Goal: Information Seeking & Learning: Learn about a topic

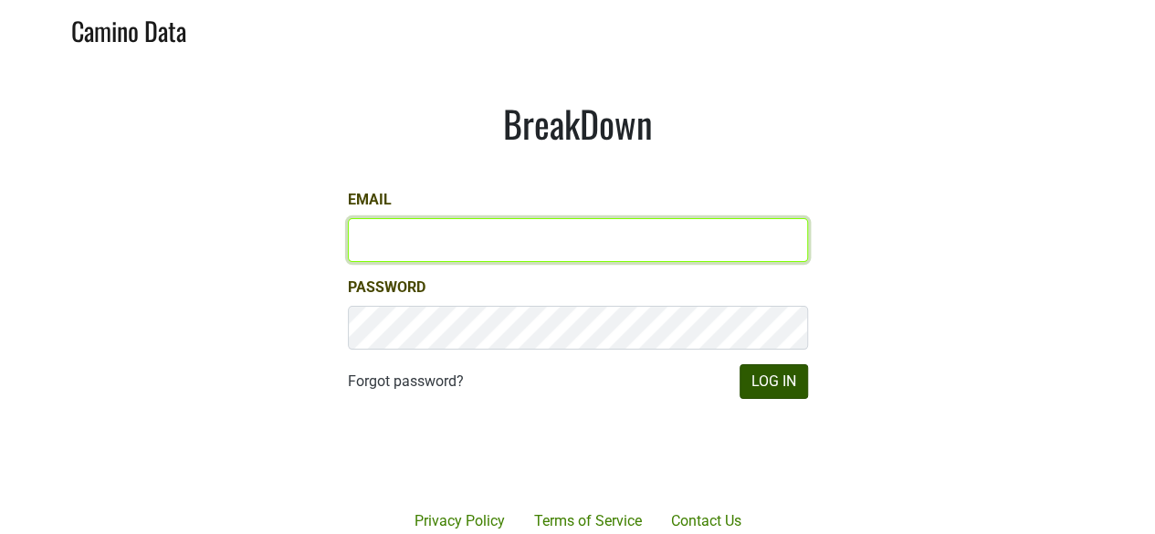
type input "[PERSON_NAME][EMAIL_ADDRESS][DOMAIN_NAME]"
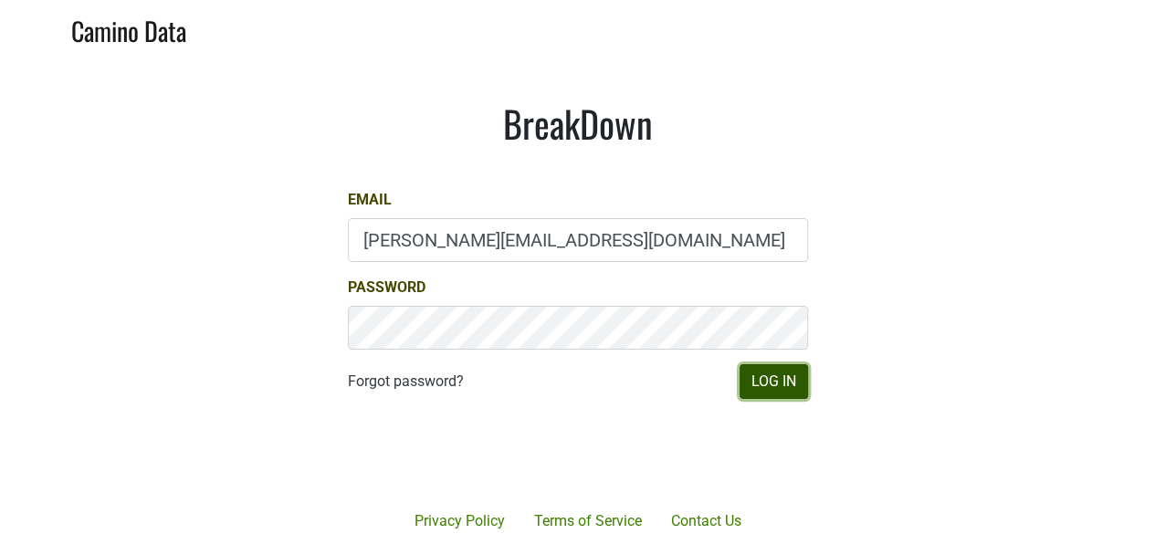
click at [787, 383] on button "Log In" at bounding box center [774, 381] width 68 height 35
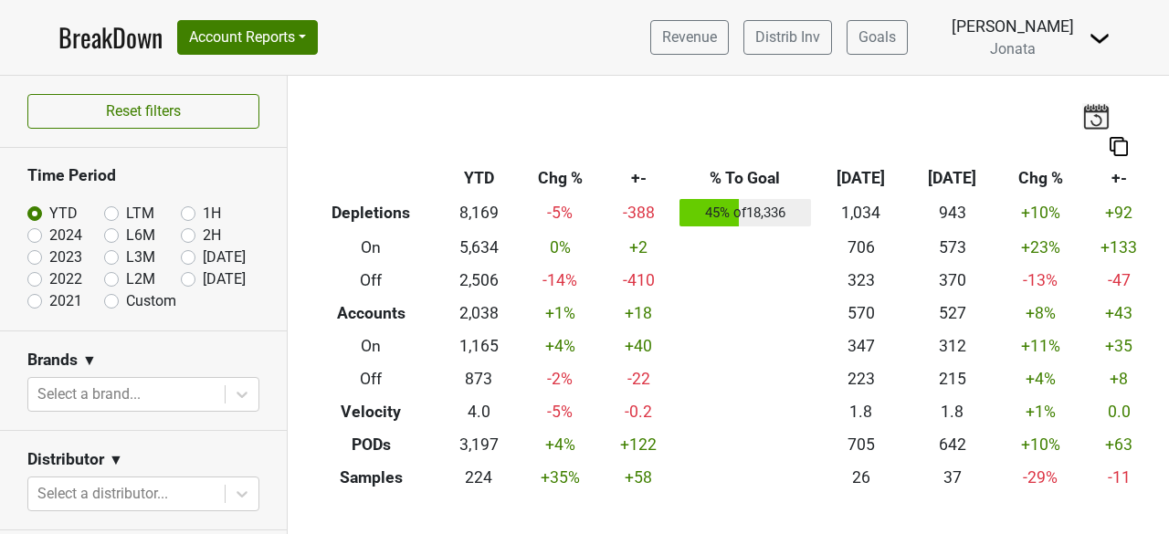
click at [1099, 37] on img at bounding box center [1099, 38] width 22 height 22
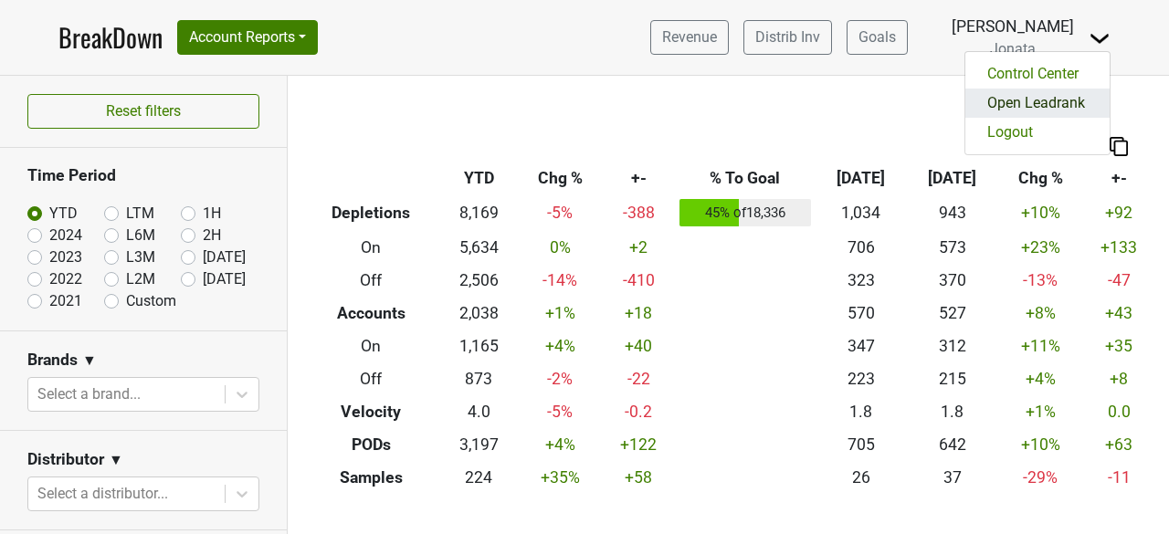
click at [1028, 105] on link "Open Leadrank" at bounding box center [1037, 103] width 144 height 29
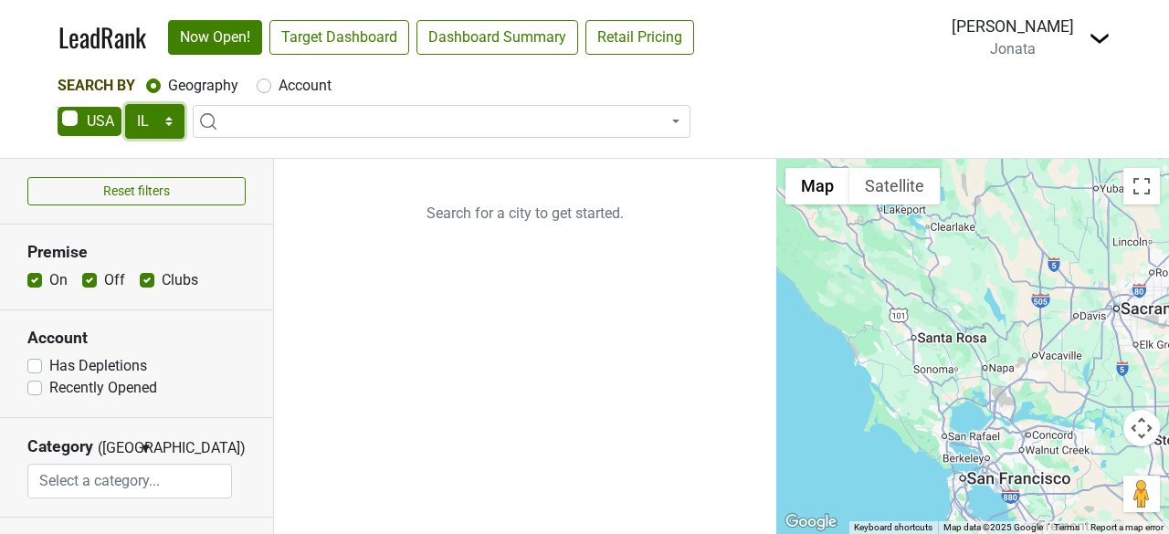
click at [170, 125] on select "AK AL AR AZ CA CO CT DC DE FL GA HI IA ID IL IN KS KY LA MA MD ME MI MN MO MS M…" at bounding box center [154, 121] width 59 height 35
select select "MO"
click at [125, 104] on select "AK AL AR AZ CA CO CT DC DE FL GA HI IA ID IL IN KS KY LA MA MD ME MI MN MO MS M…" at bounding box center [154, 121] width 59 height 35
click at [281, 166] on input "search" at bounding box center [441, 156] width 488 height 31
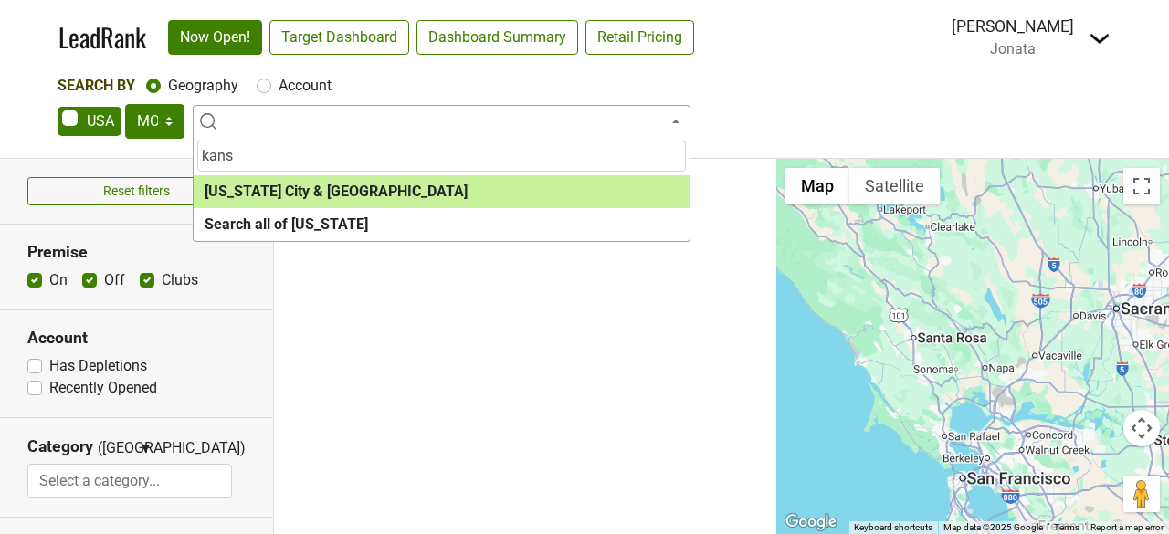
type input "kans"
select select "1316"
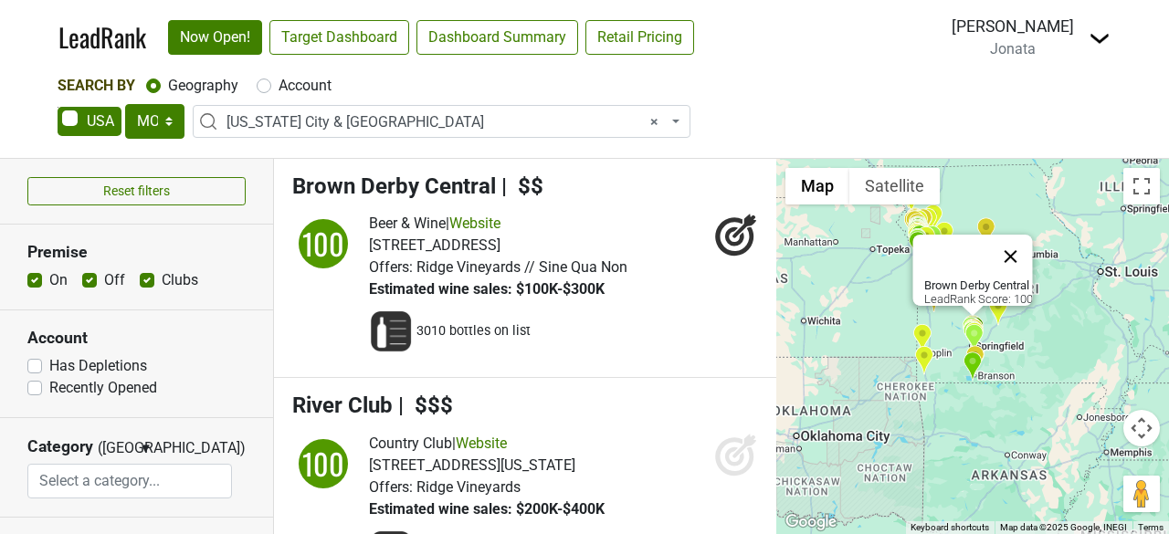
click at [1026, 244] on button "Close" at bounding box center [1011, 257] width 44 height 44
click at [981, 425] on div "Brown Derby Central LeadRank Score: 100" at bounding box center [972, 346] width 393 height 375
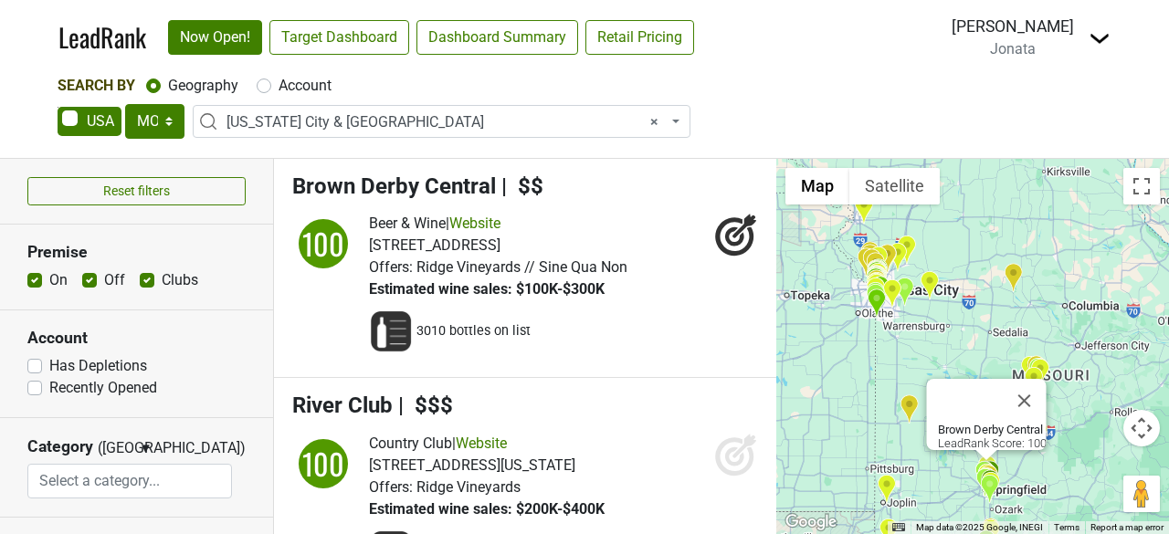
drag, startPoint x: 939, startPoint y: 353, endPoint x: 975, endPoint y: 577, distance: 226.5
click at [975, 533] on html "LeadRank Now Open! Target Dashboard Dashboard Summary Retail Pricing Loading...…" at bounding box center [584, 267] width 1169 height 534
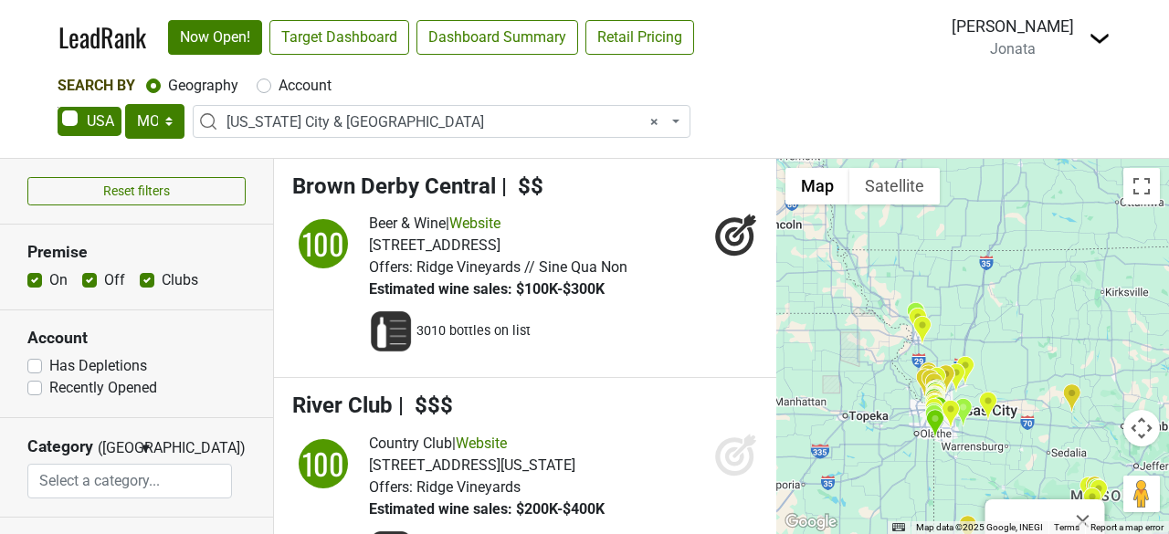
drag, startPoint x: 833, startPoint y: 310, endPoint x: 883, endPoint y: 432, distance: 132.2
click at [883, 432] on div "Brown Derby Central LeadRank Score: 100" at bounding box center [972, 346] width 393 height 375
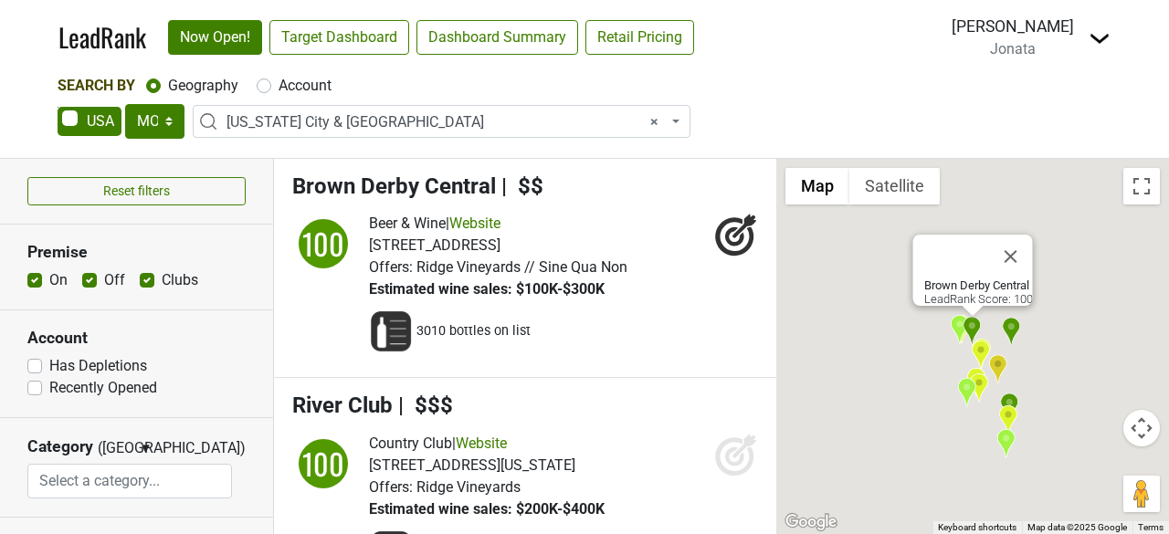
drag, startPoint x: 1065, startPoint y: 329, endPoint x: 730, endPoint y: 365, distance: 336.1
click at [730, 365] on div "Reset filters Premise On Off Clubs Account Has Depletions Category" at bounding box center [584, 346] width 1169 height 375
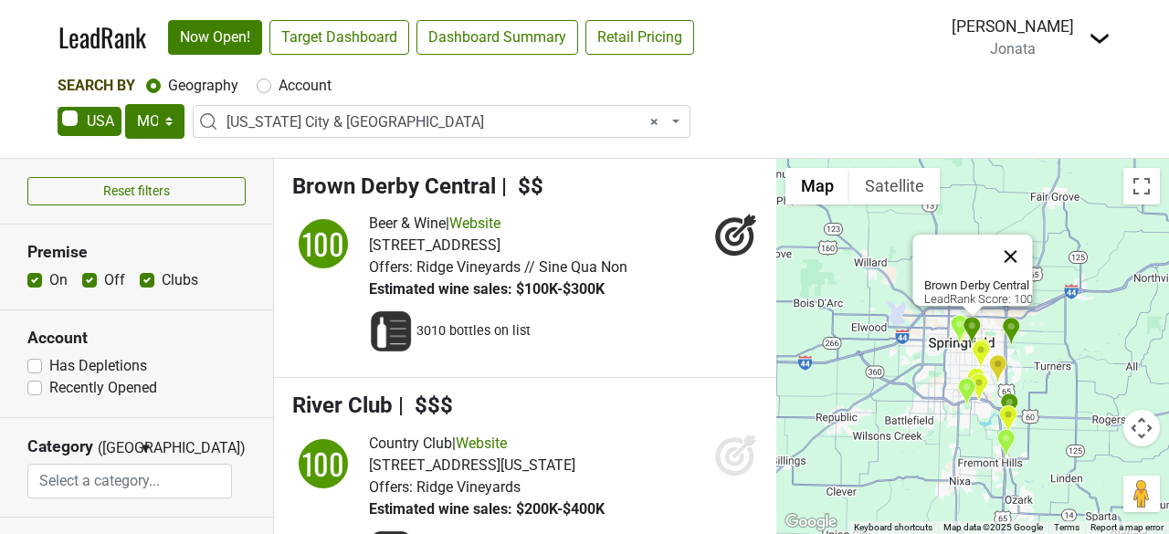
click at [1019, 240] on button "Close" at bounding box center [1011, 257] width 44 height 44
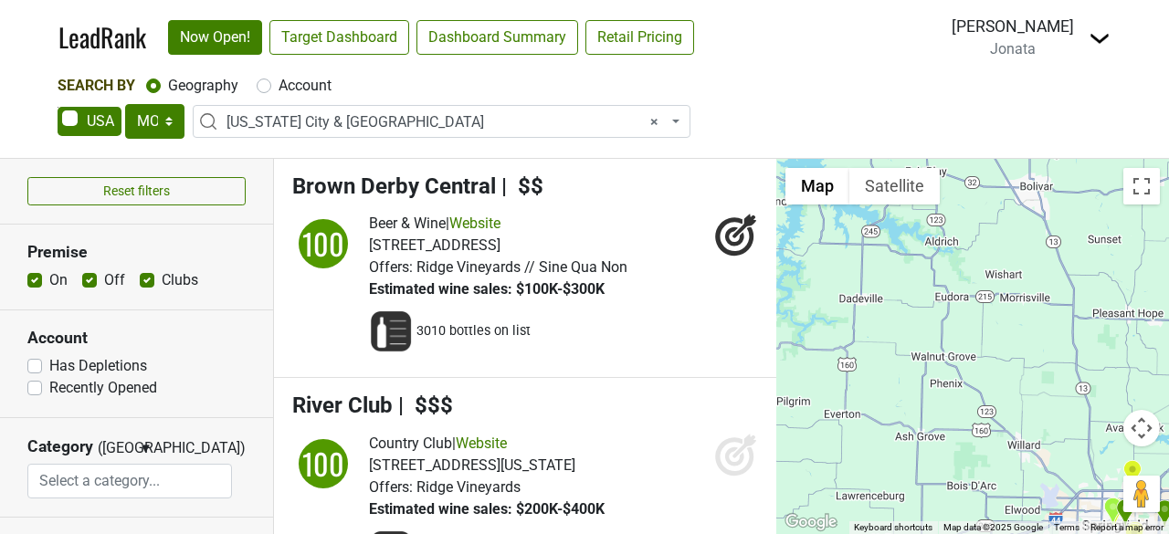
drag, startPoint x: 1013, startPoint y: 266, endPoint x: 1168, endPoint y: 383, distance: 193.6
click at [1168, 383] on div at bounding box center [972, 346] width 393 height 375
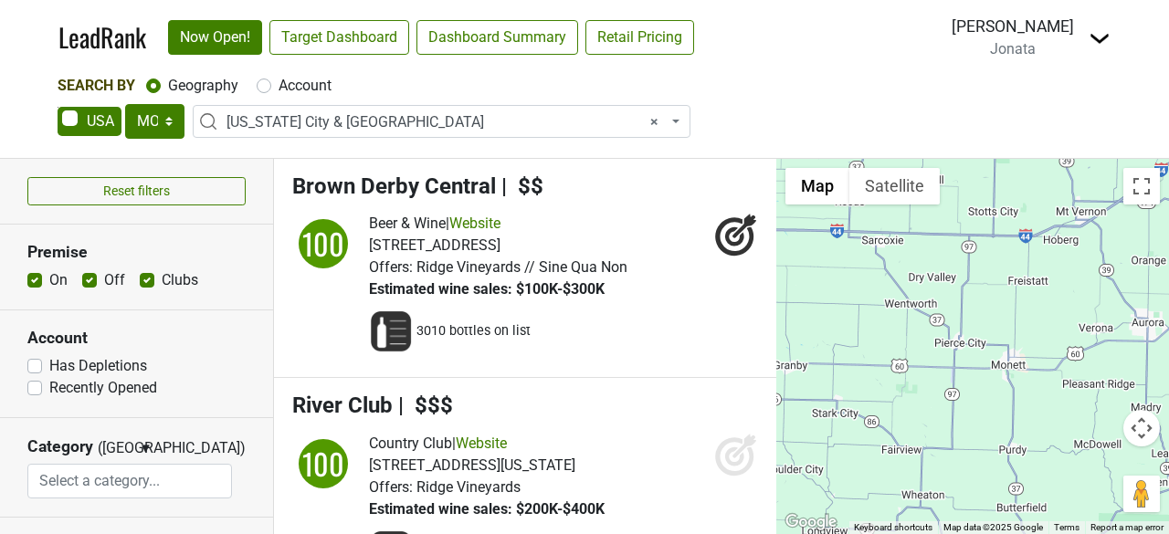
drag, startPoint x: 850, startPoint y: 450, endPoint x: 1129, endPoint y: 158, distance: 404.2
click at [1129, 159] on div at bounding box center [972, 346] width 393 height 375
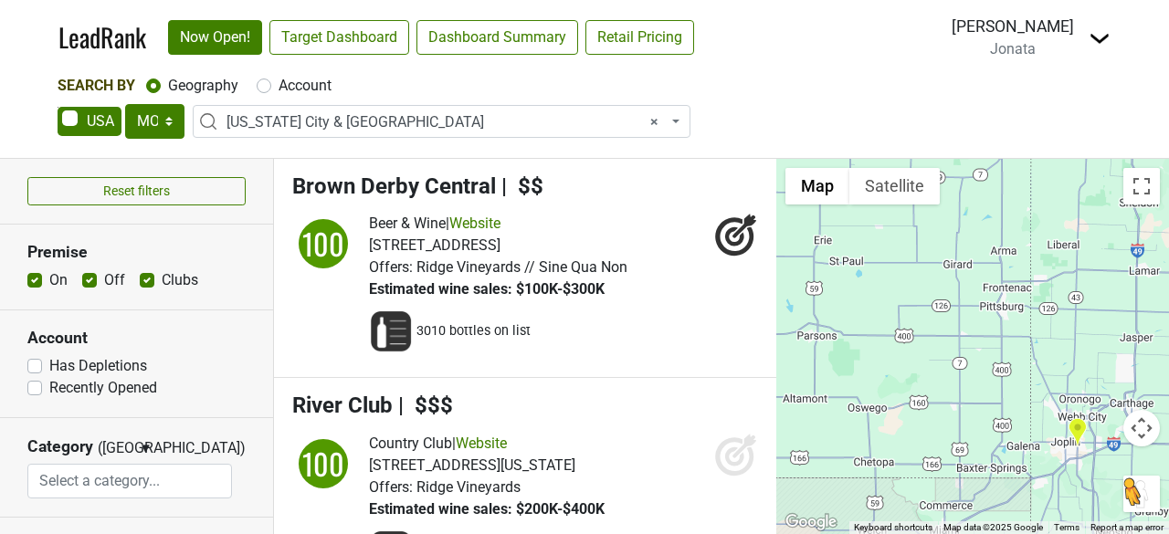
drag, startPoint x: 926, startPoint y: 270, endPoint x: 1130, endPoint y: 498, distance: 306.5
click at [1130, 498] on div "To activate drag with keyboard, press Alt + Enter. Once in keyboard drag state,…" at bounding box center [972, 346] width 393 height 375
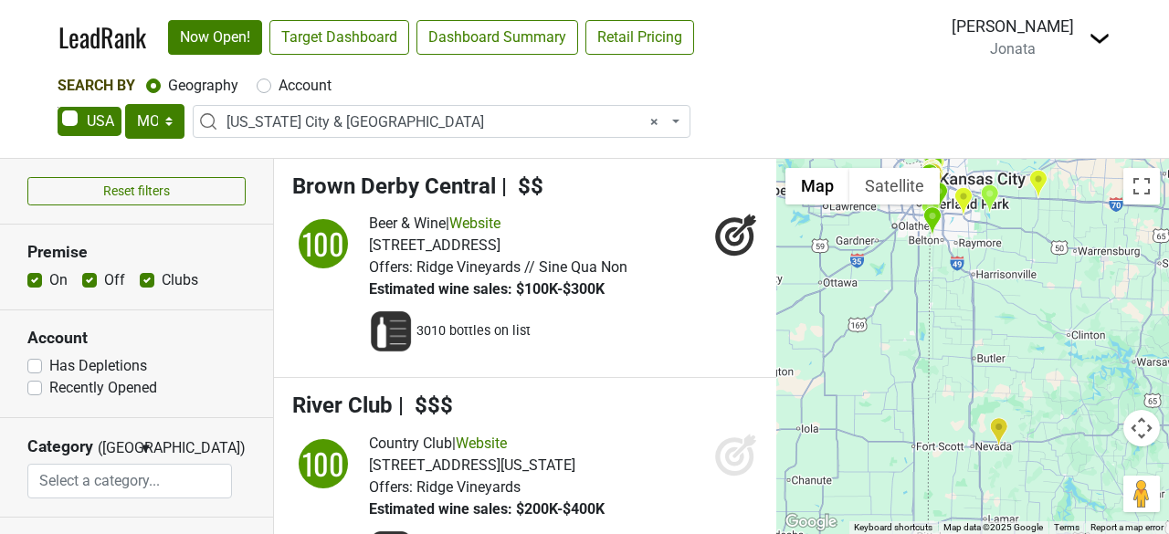
drag, startPoint x: 1090, startPoint y: 336, endPoint x: 976, endPoint y: 577, distance: 266.7
click at [976, 533] on html "LeadRank Now Open! Target Dashboard Dashboard Summary Retail Pricing Loading...…" at bounding box center [584, 267] width 1169 height 534
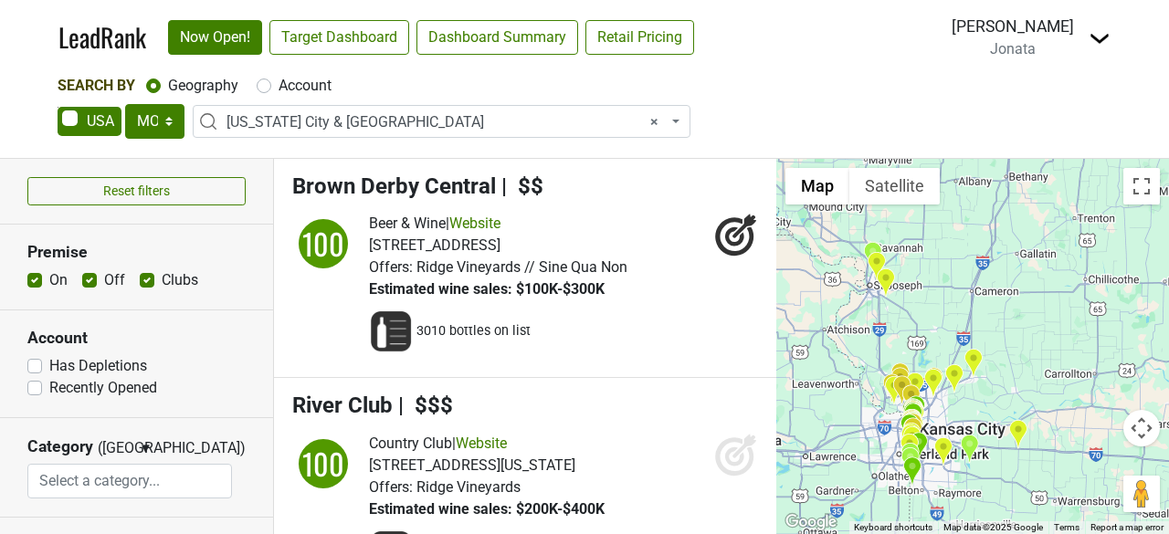
drag, startPoint x: 926, startPoint y: 298, endPoint x: 912, endPoint y: 568, distance: 270.6
click at [912, 533] on html "LeadRank Now Open! Target Dashboard Dashboard Summary Retail Pricing Loading...…" at bounding box center [584, 267] width 1169 height 534
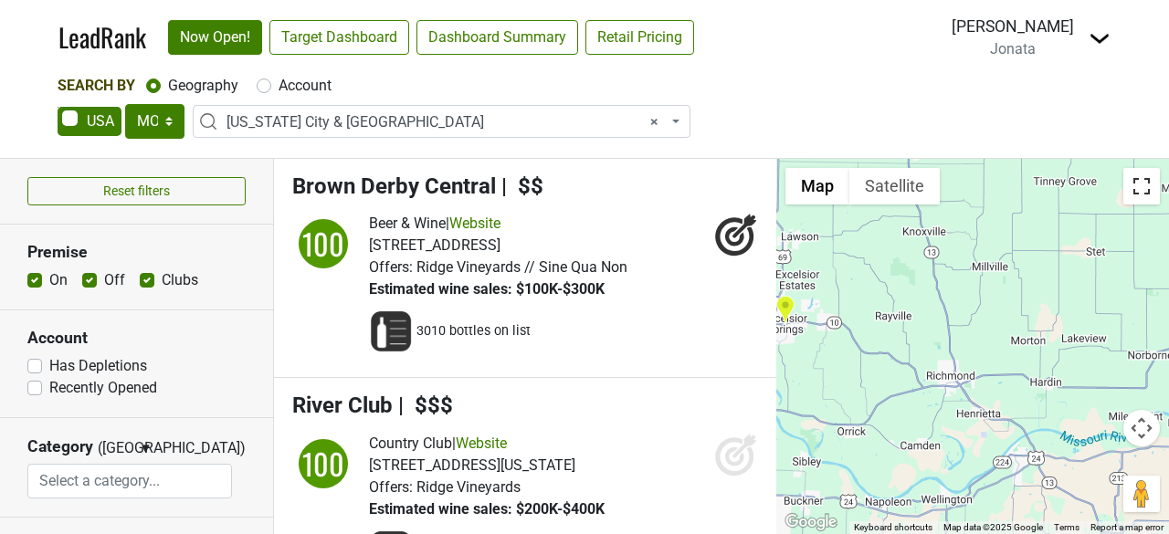
click at [1143, 174] on button "Toggle fullscreen view" at bounding box center [1141, 186] width 37 height 37
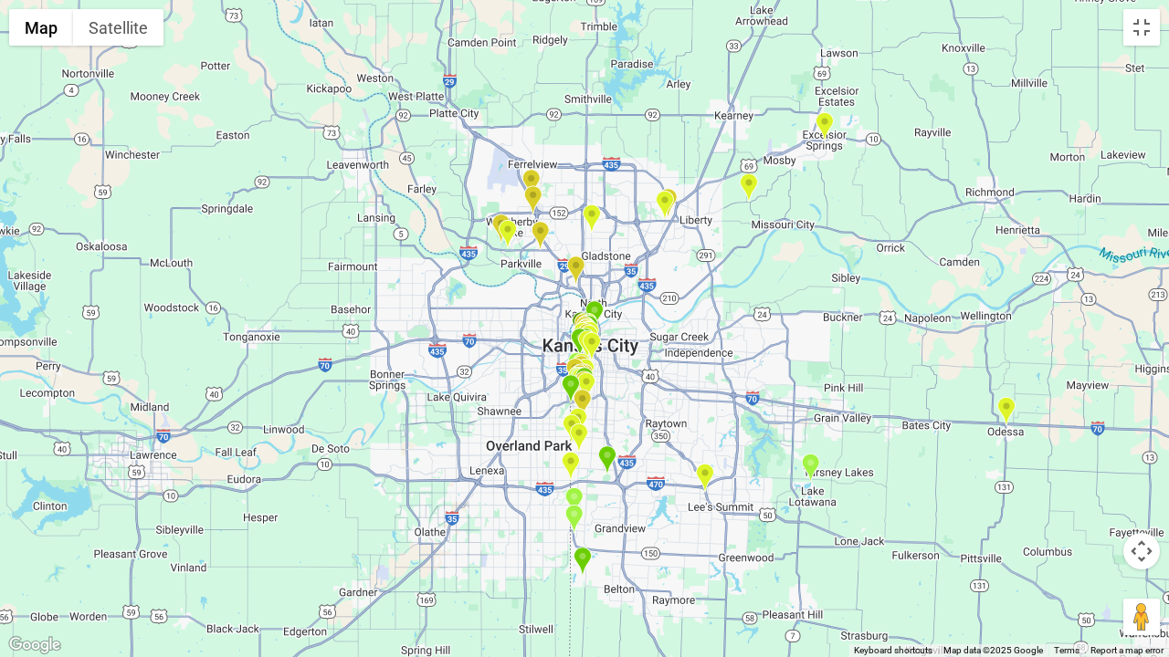
drag, startPoint x: 292, startPoint y: 464, endPoint x: 719, endPoint y: 299, distance: 457.8
click at [719, 299] on div at bounding box center [584, 328] width 1169 height 657
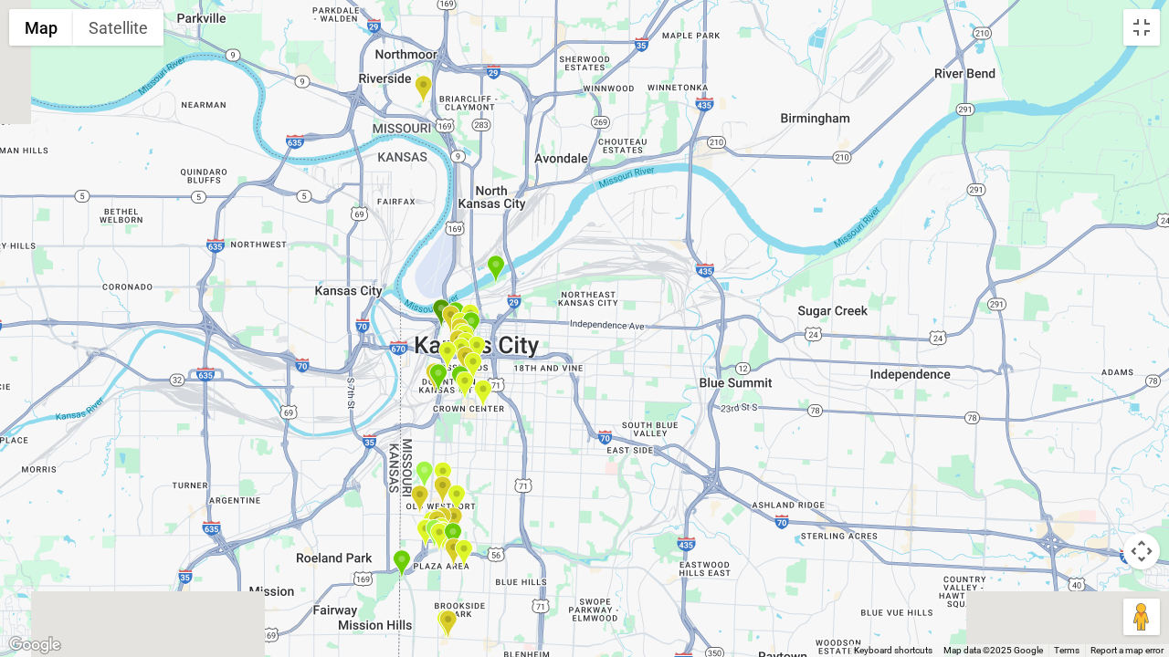
drag, startPoint x: 317, startPoint y: 454, endPoint x: 610, endPoint y: 310, distance: 326.6
click at [610, 310] on div at bounding box center [584, 328] width 1169 height 657
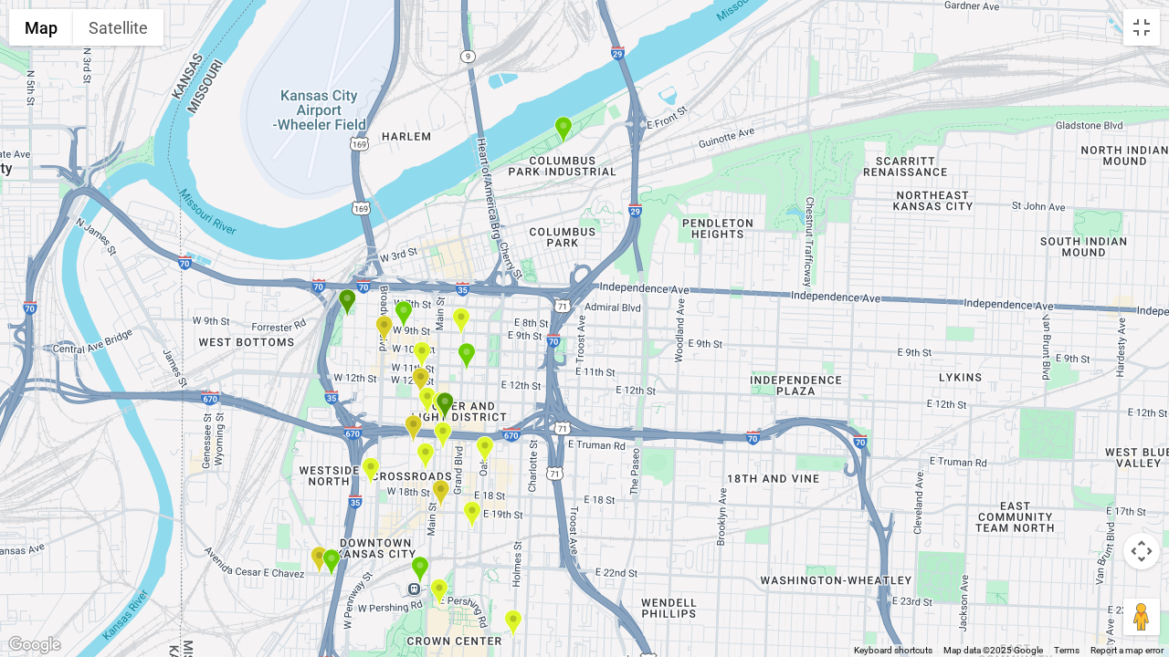
drag, startPoint x: 183, startPoint y: 415, endPoint x: 601, endPoint y: 352, distance: 422.9
click at [601, 352] on div at bounding box center [584, 328] width 1169 height 657
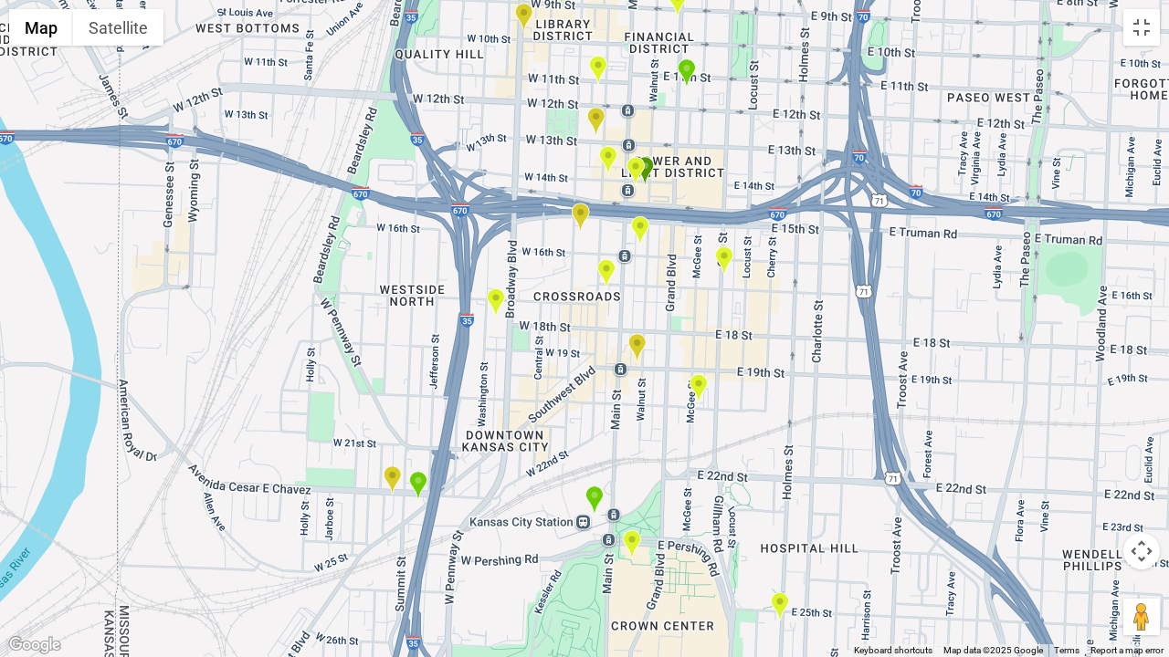
drag, startPoint x: 414, startPoint y: 379, endPoint x: 772, endPoint y: 75, distance: 469.6
click at [772, 75] on div at bounding box center [584, 328] width 1169 height 657
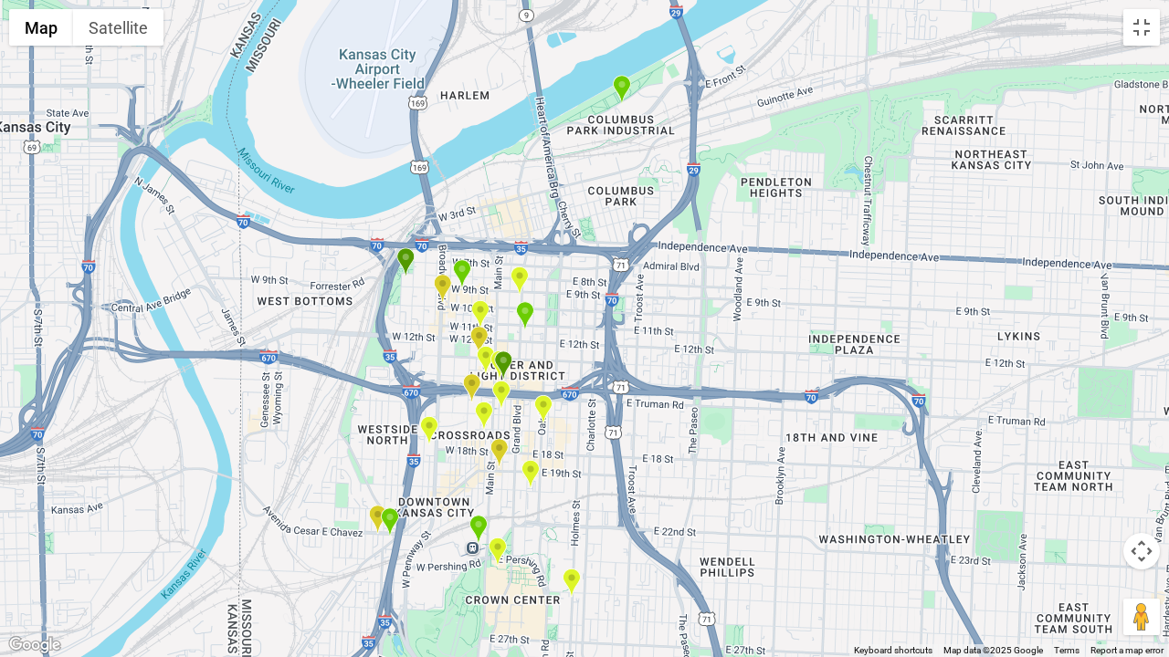
drag, startPoint x: 495, startPoint y: 506, endPoint x: 194, endPoint y: 656, distance: 336.9
click at [194, 533] on div at bounding box center [584, 328] width 1169 height 657
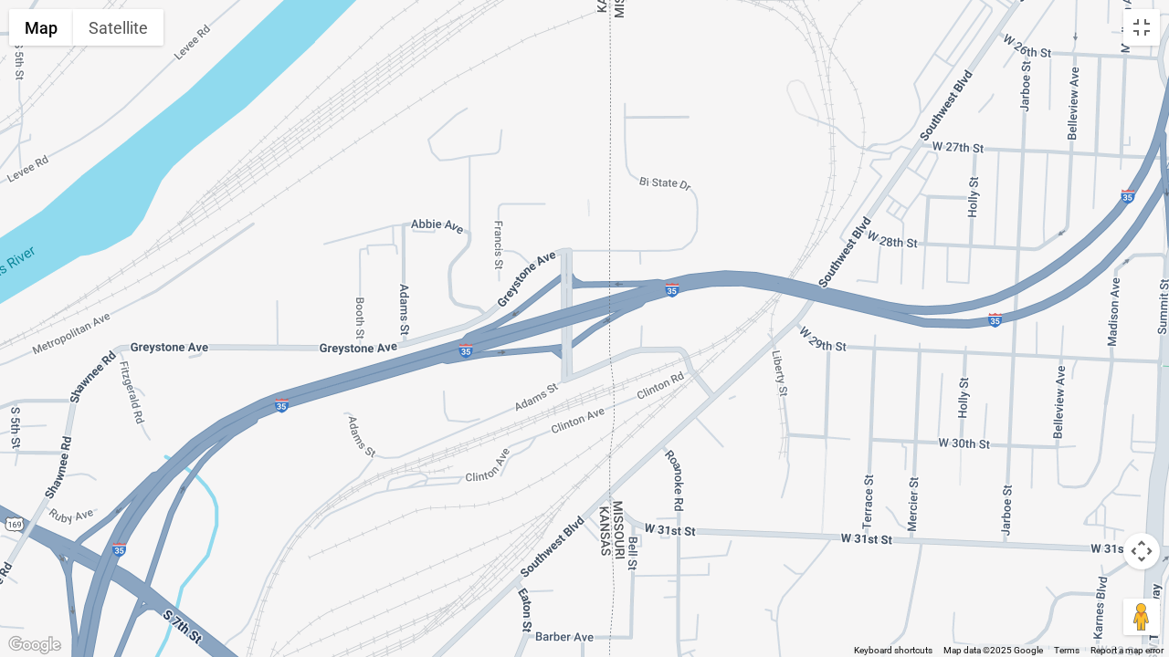
drag, startPoint x: 813, startPoint y: 409, endPoint x: 1048, endPoint y: 2, distance: 470.4
click at [1048, 2] on div at bounding box center [584, 328] width 1169 height 657
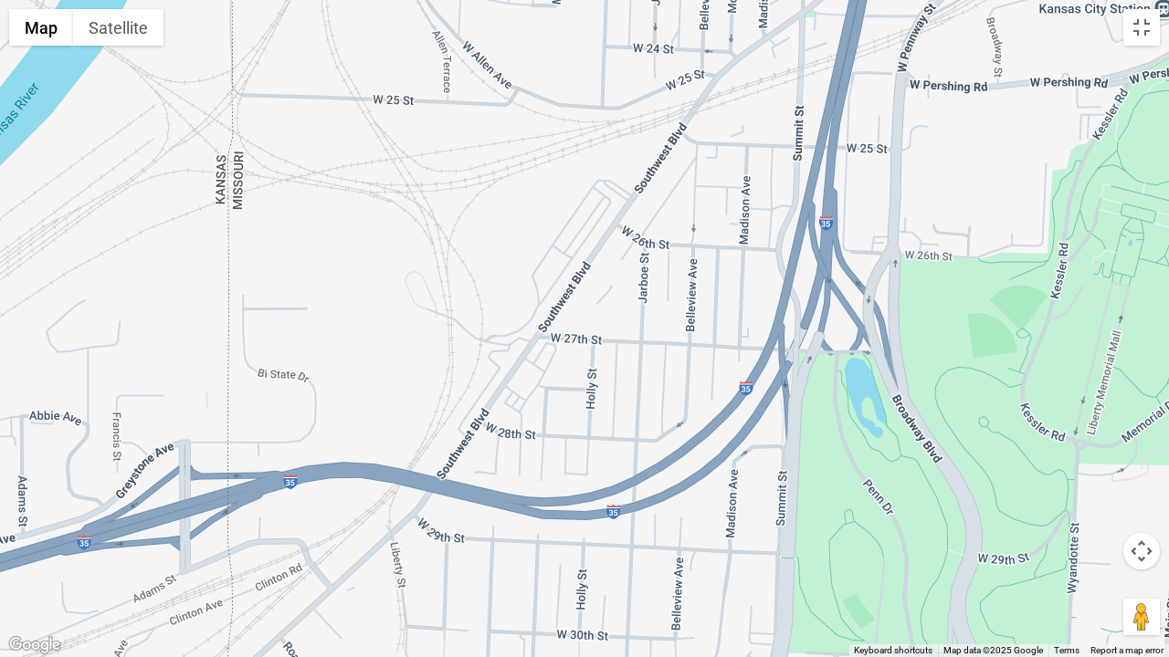
drag, startPoint x: 380, startPoint y: 468, endPoint x: 0, endPoint y: 652, distance: 421.8
click at [0, 533] on div at bounding box center [584, 328] width 1169 height 657
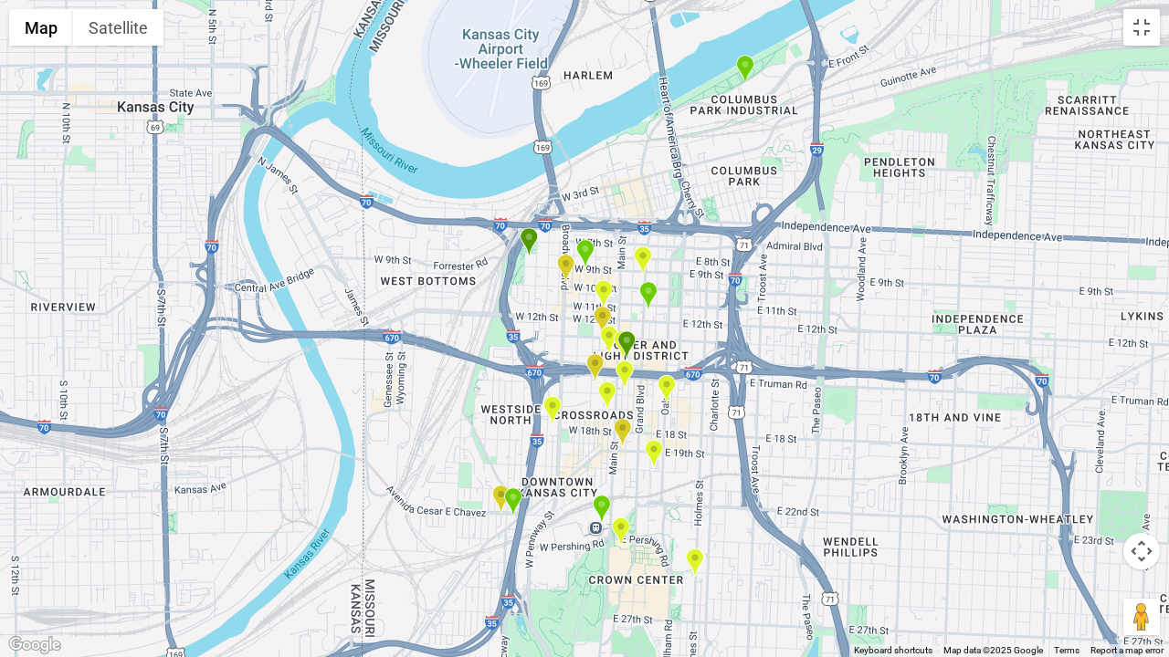
drag, startPoint x: 621, startPoint y: 175, endPoint x: 577, endPoint y: 353, distance: 183.3
click at [577, 353] on div at bounding box center [584, 328] width 1169 height 657
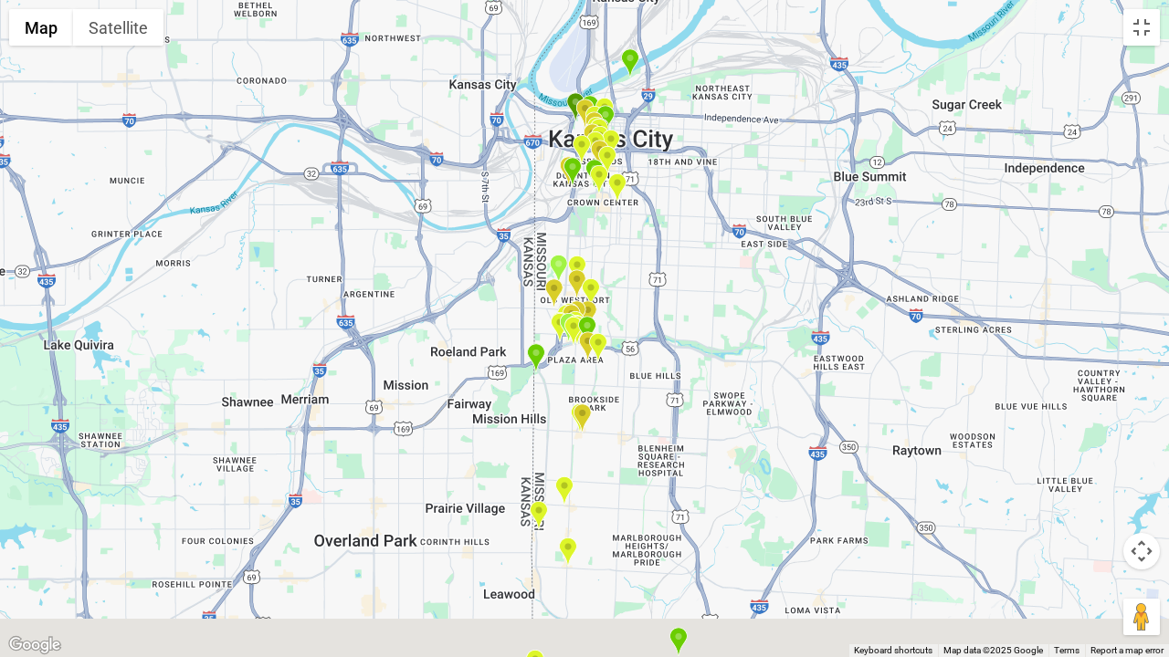
drag, startPoint x: 615, startPoint y: 523, endPoint x: 621, endPoint y: 292, distance: 231.1
click at [621, 292] on div at bounding box center [584, 328] width 1169 height 657
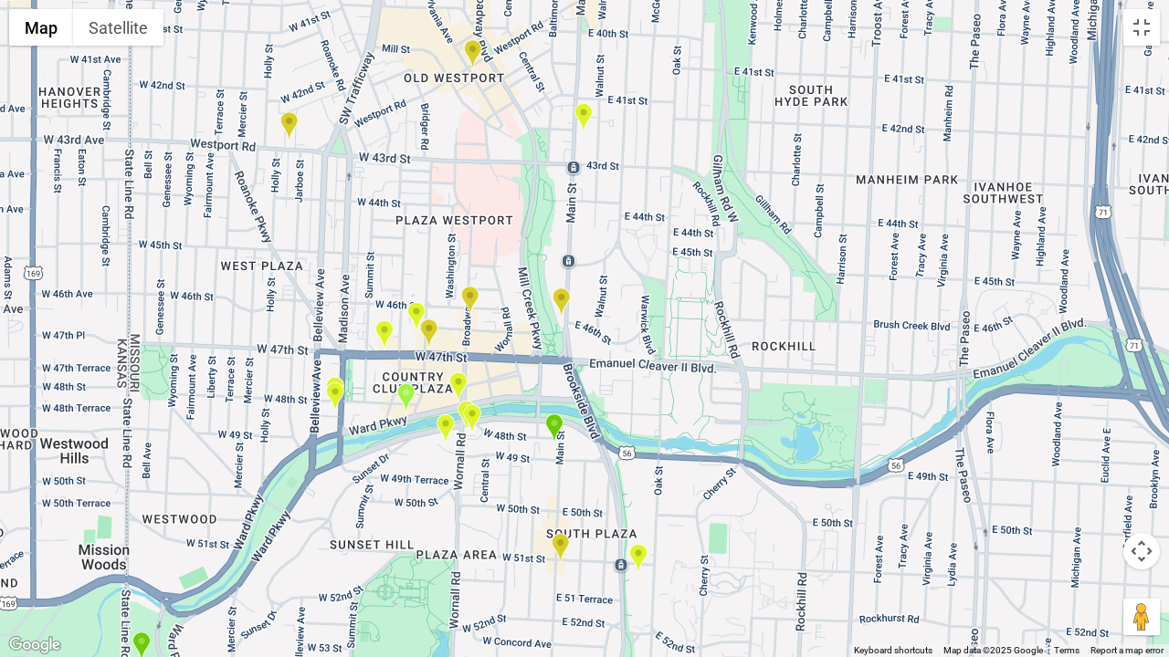
drag, startPoint x: 270, startPoint y: 468, endPoint x: 374, endPoint y: 492, distance: 106.8
click at [374, 492] on div at bounding box center [584, 328] width 1169 height 657
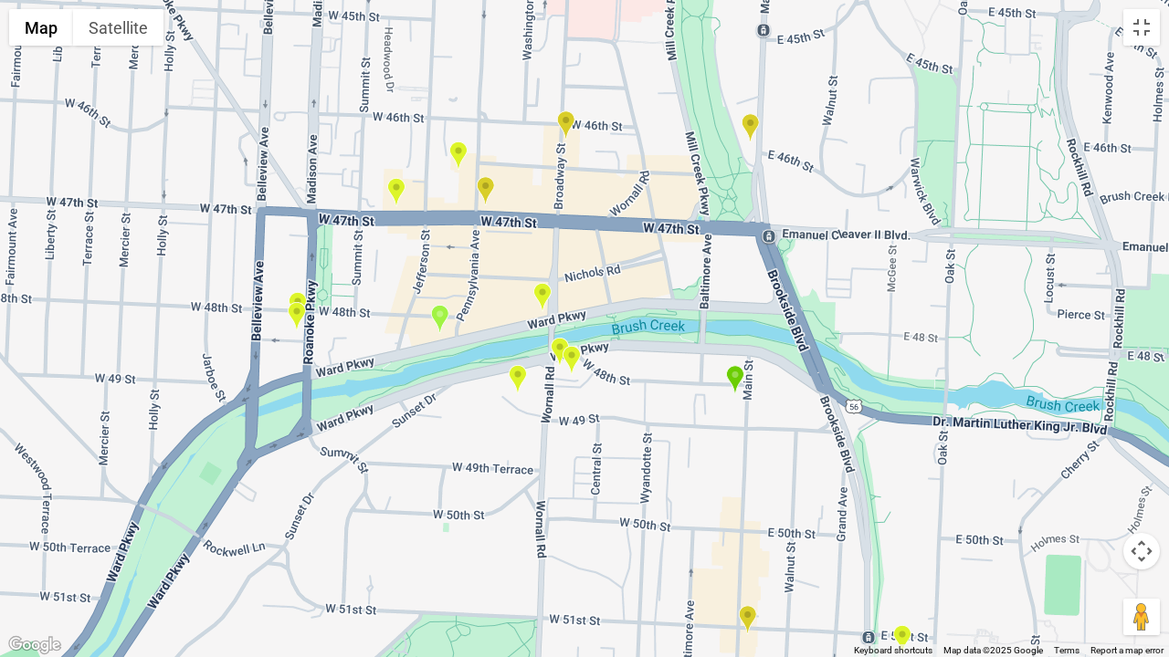
click at [525, 379] on img "InterContinental Kansas City At The Plaza" at bounding box center [517, 379] width 19 height 30
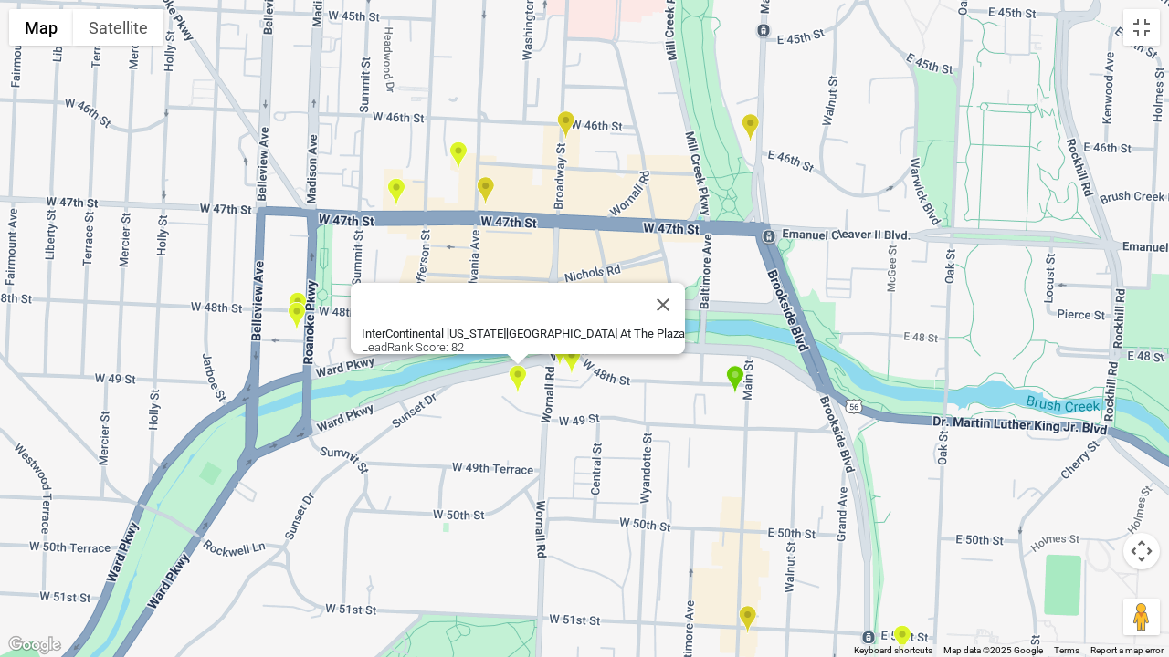
scroll to position [8603, 0]
click at [641, 290] on button "Close" at bounding box center [663, 305] width 44 height 44
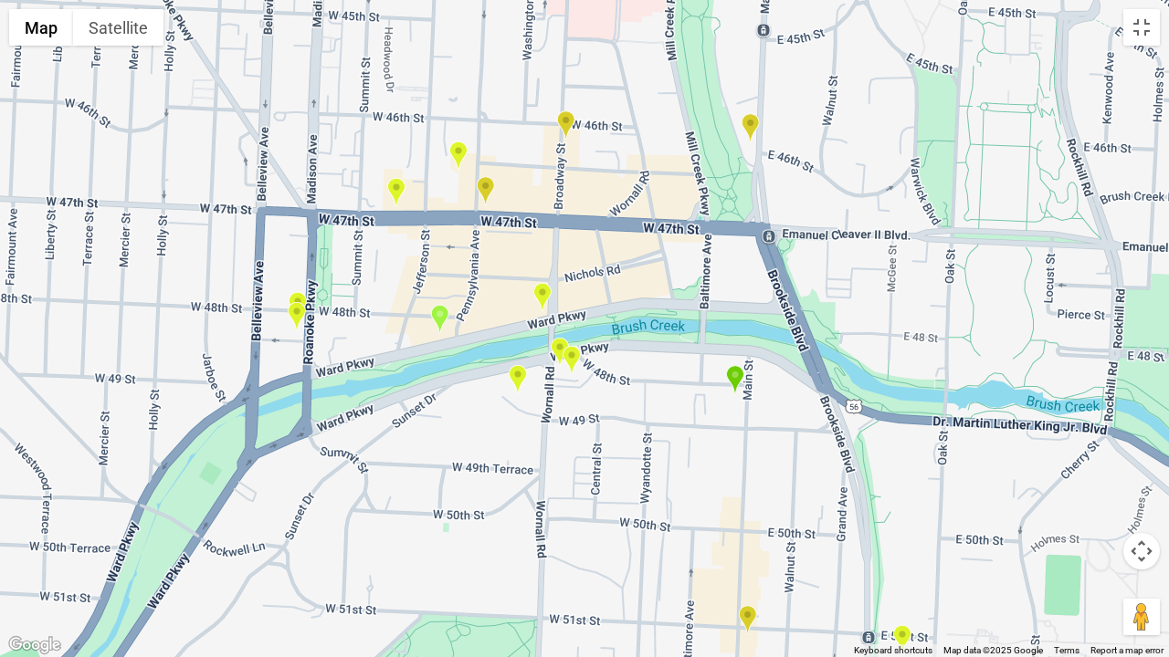
click at [575, 357] on img "The Raphael Hotel" at bounding box center [570, 360] width 19 height 30
click at [554, 343] on img "Chaz on the Plaza" at bounding box center [559, 352] width 19 height 30
click at [599, 261] on button "Close" at bounding box center [594, 278] width 44 height 44
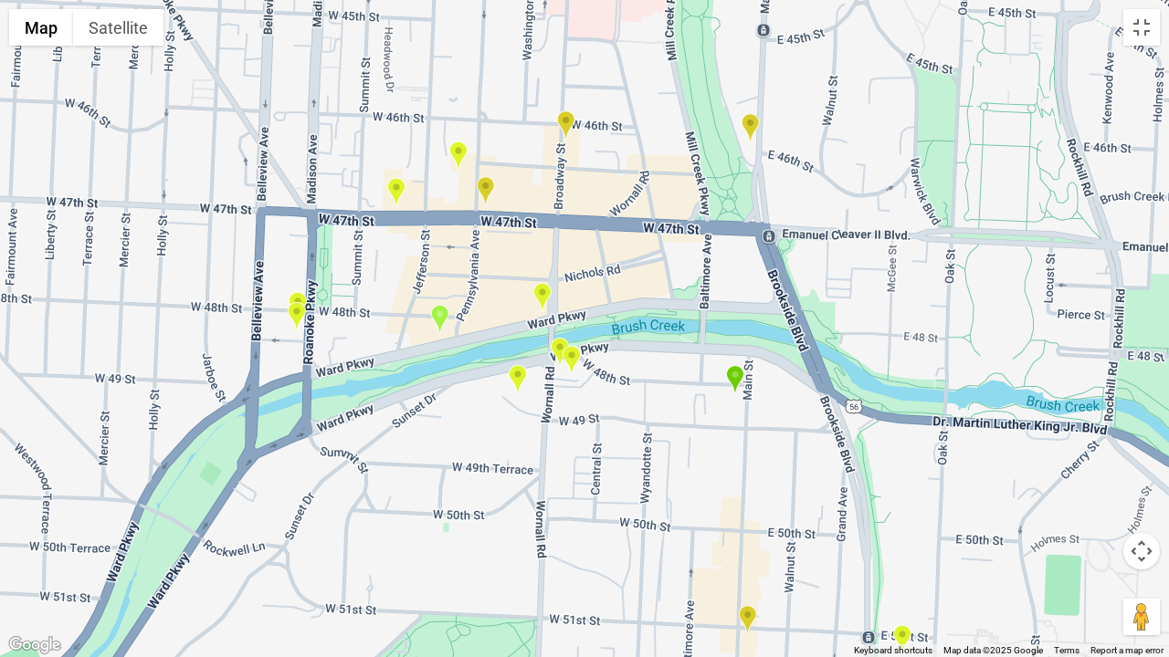
click at [548, 296] on img "The Capital Grille - Kansas City" at bounding box center [541, 297] width 19 height 30
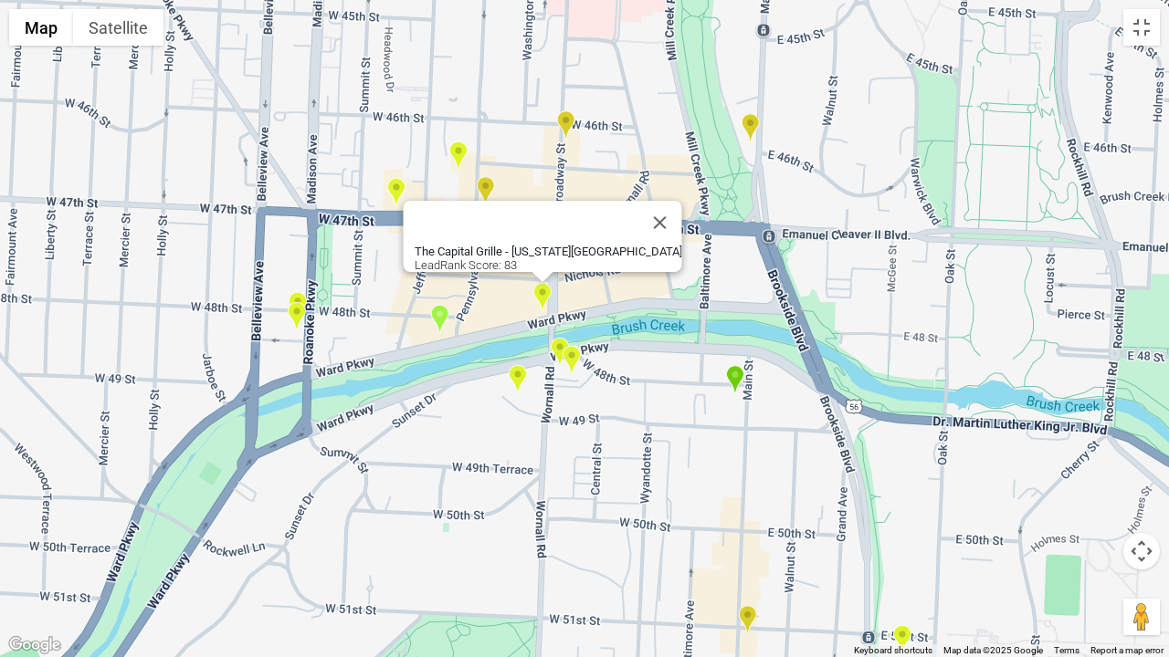
scroll to position [5788, 0]
click at [440, 322] on img "Gram & Dun" at bounding box center [439, 319] width 19 height 30
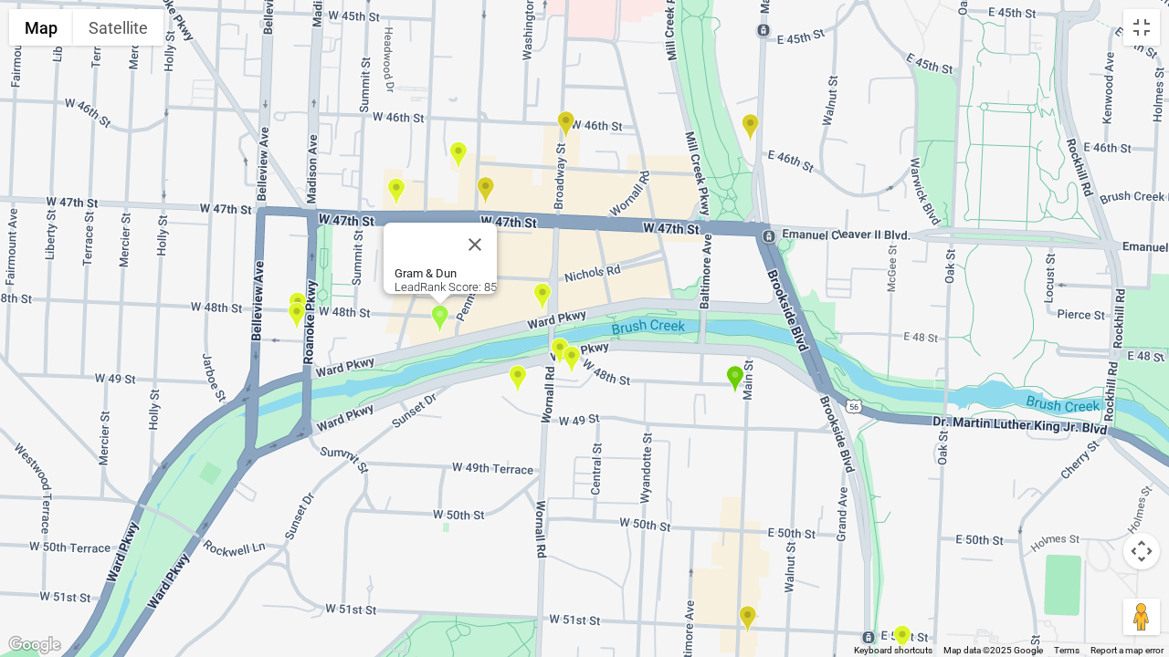
scroll to position [4368, 0]
click at [423, 267] on b "Gram & Dun" at bounding box center [425, 274] width 62 height 14
click at [439, 310] on img "Gram & Dun" at bounding box center [439, 319] width 19 height 30
click at [301, 323] on img "Jax Fish House Kansas City" at bounding box center [296, 316] width 19 height 30
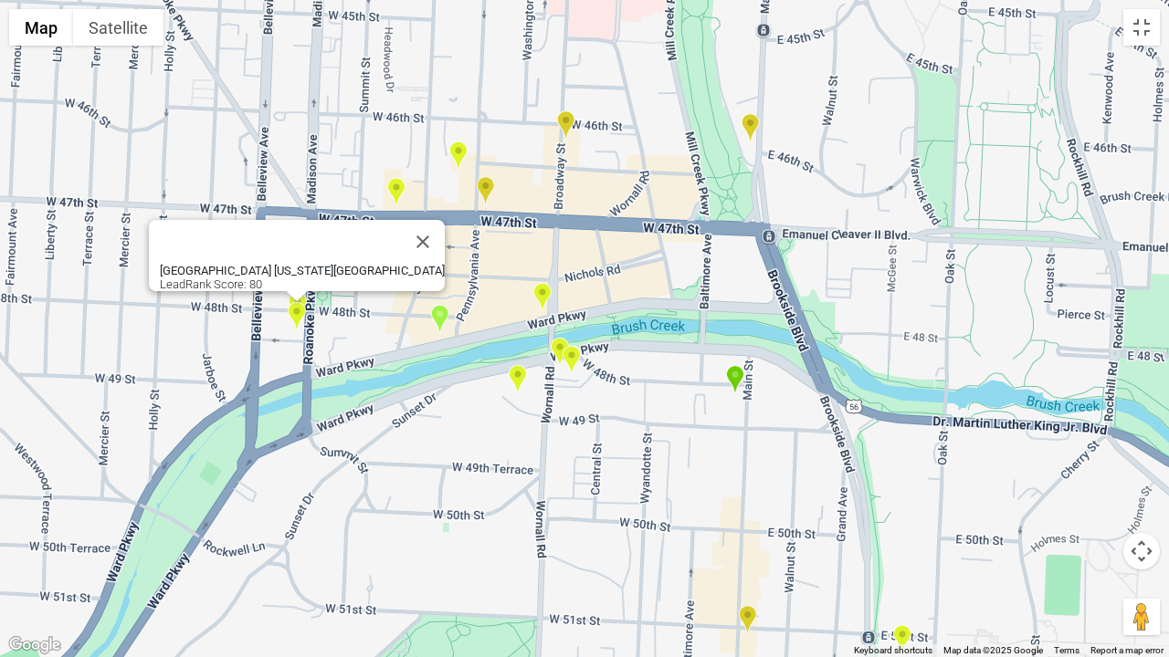
scroll to position [13004, 0]
click at [401, 235] on button "Close" at bounding box center [423, 242] width 44 height 44
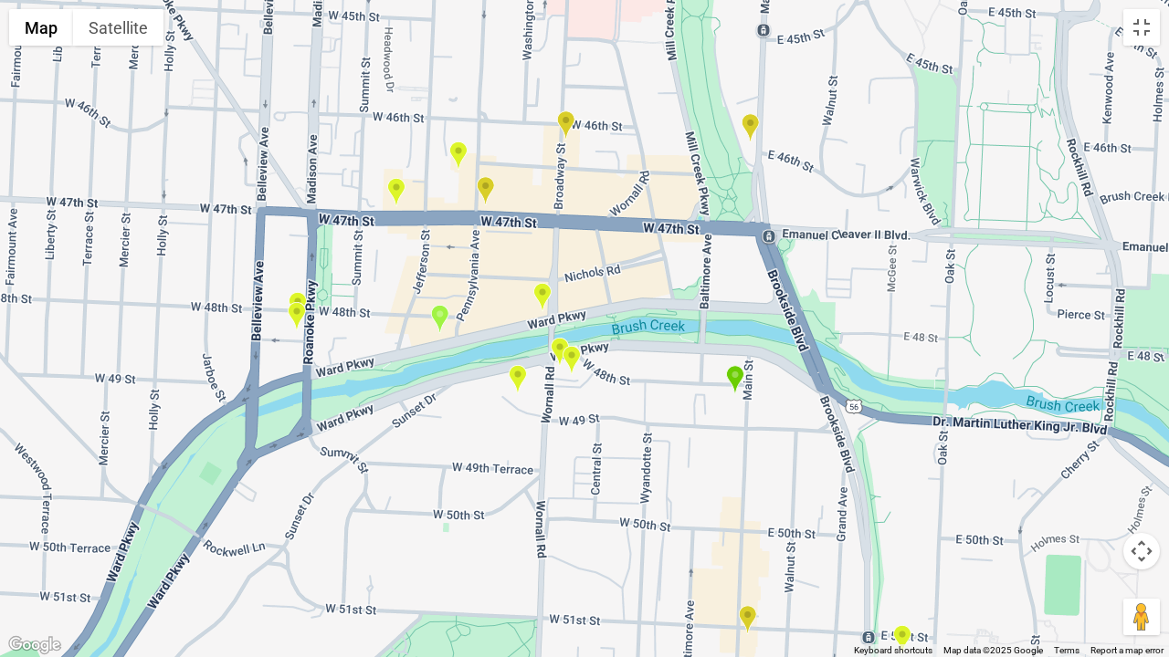
click at [305, 298] on img "JJ's Restaurant" at bounding box center [297, 306] width 19 height 30
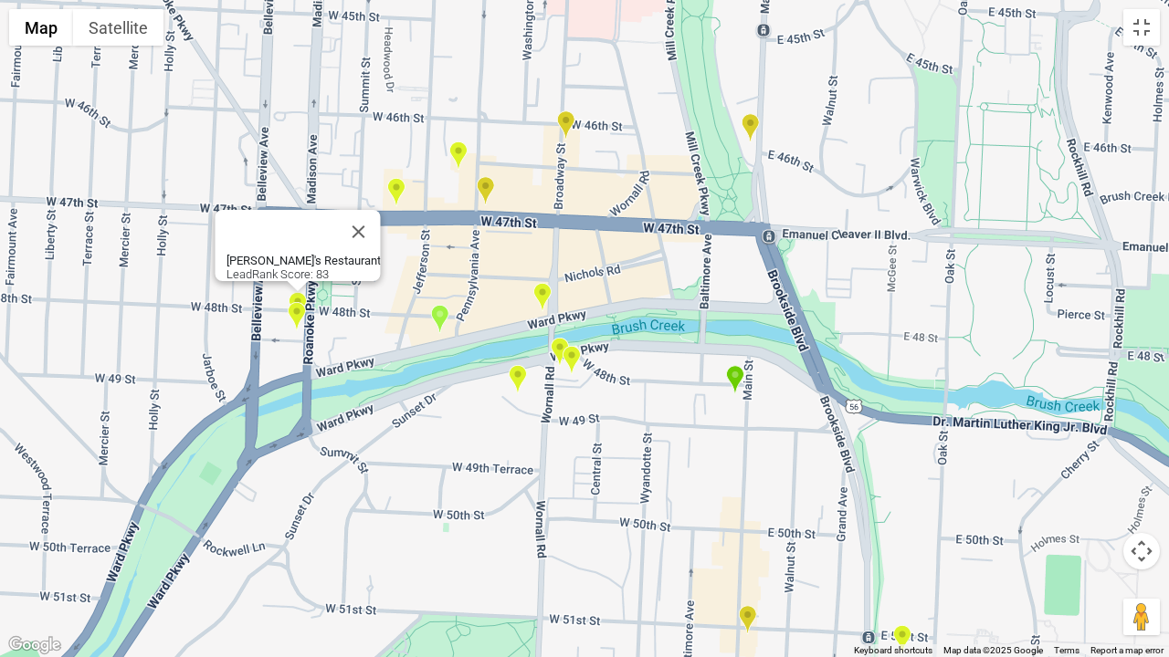
scroll to position [6425, 0]
click at [736, 379] on img "Stock Hill" at bounding box center [734, 380] width 19 height 30
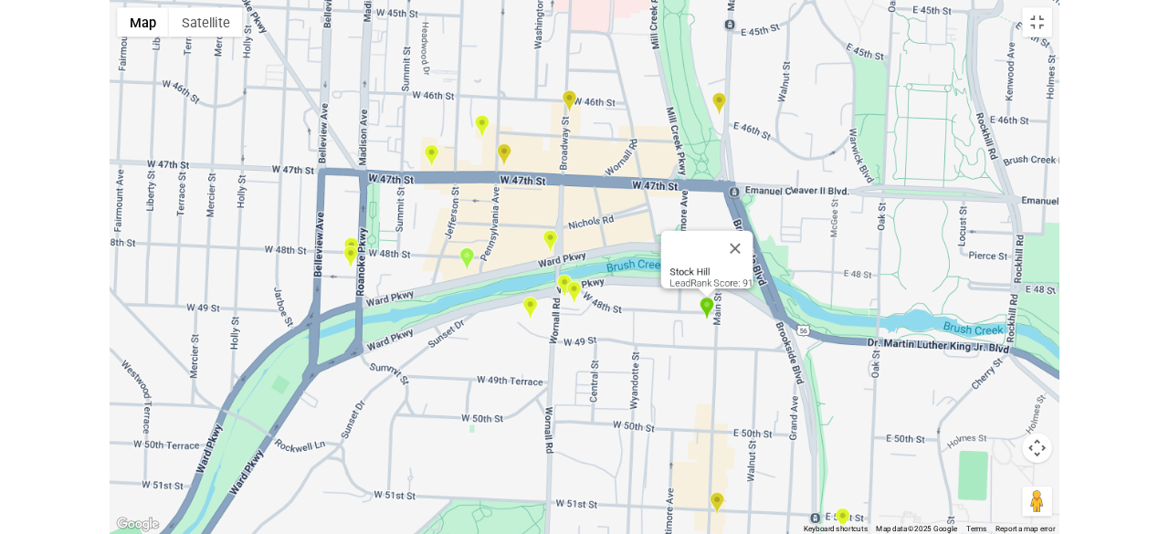
scroll to position [2457, 0]
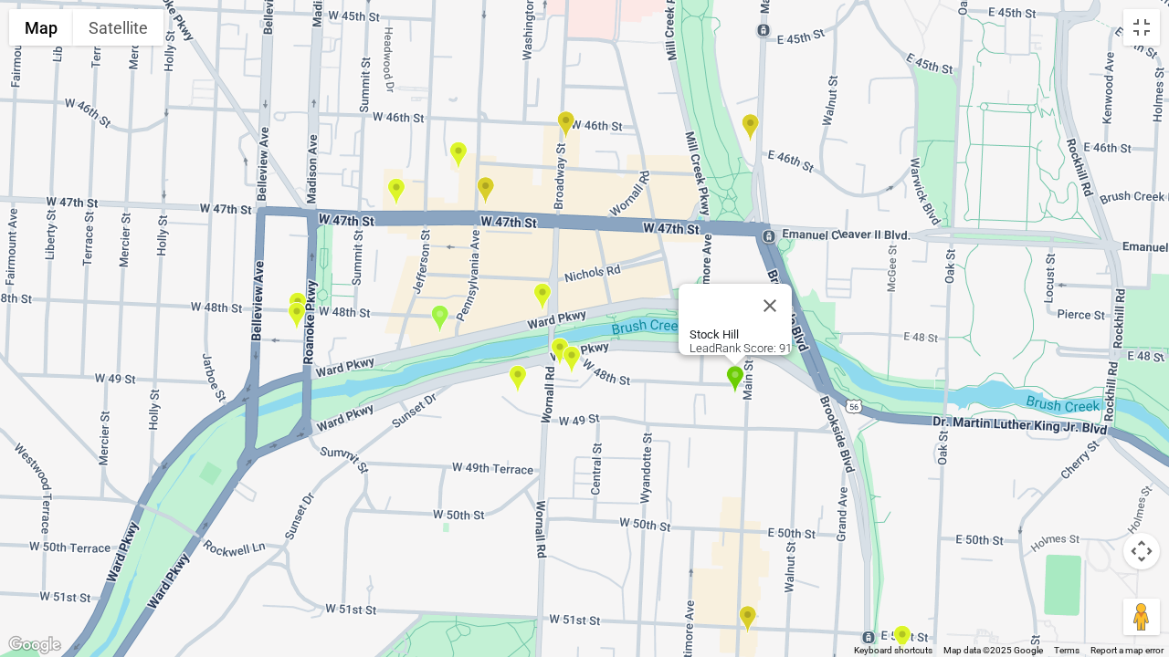
click at [728, 328] on b "Stock Hill" at bounding box center [713, 335] width 49 height 14
click at [1146, 39] on button "Toggle fullscreen view" at bounding box center [1141, 27] width 37 height 37
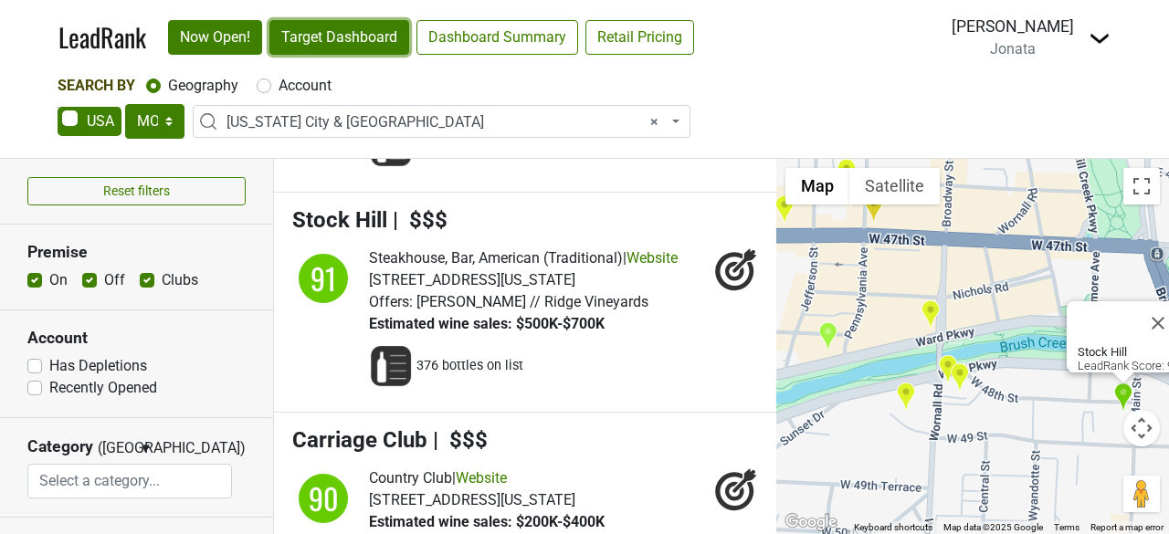
click at [346, 41] on link "Target Dashboard" at bounding box center [339, 37] width 140 height 35
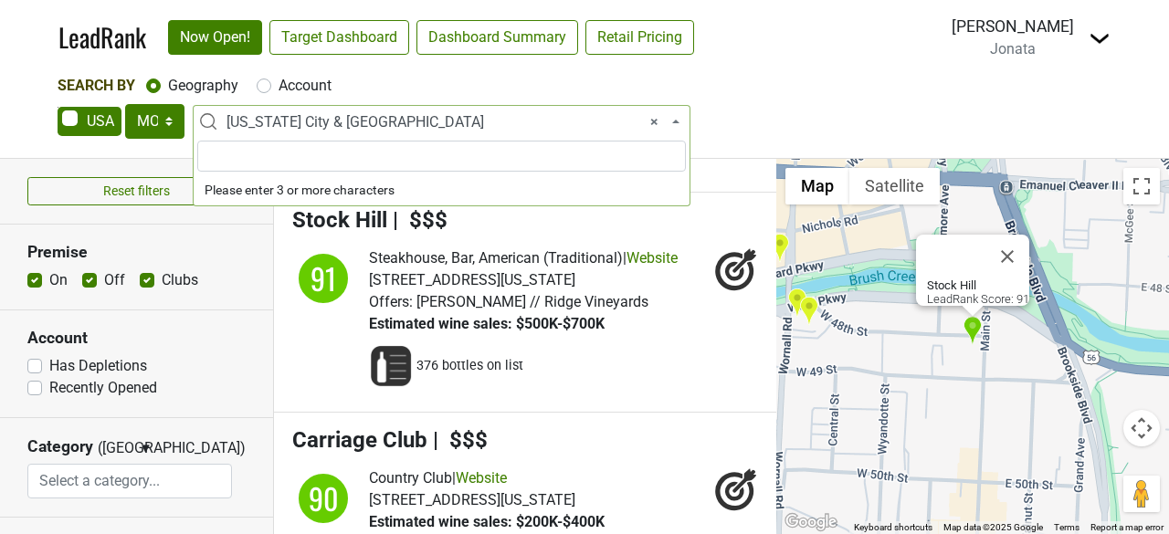
click at [449, 120] on span "× Kansas City & Western MO" at bounding box center [446, 122] width 441 height 22
click at [412, 120] on span "× Kansas City & Western MO" at bounding box center [446, 122] width 441 height 22
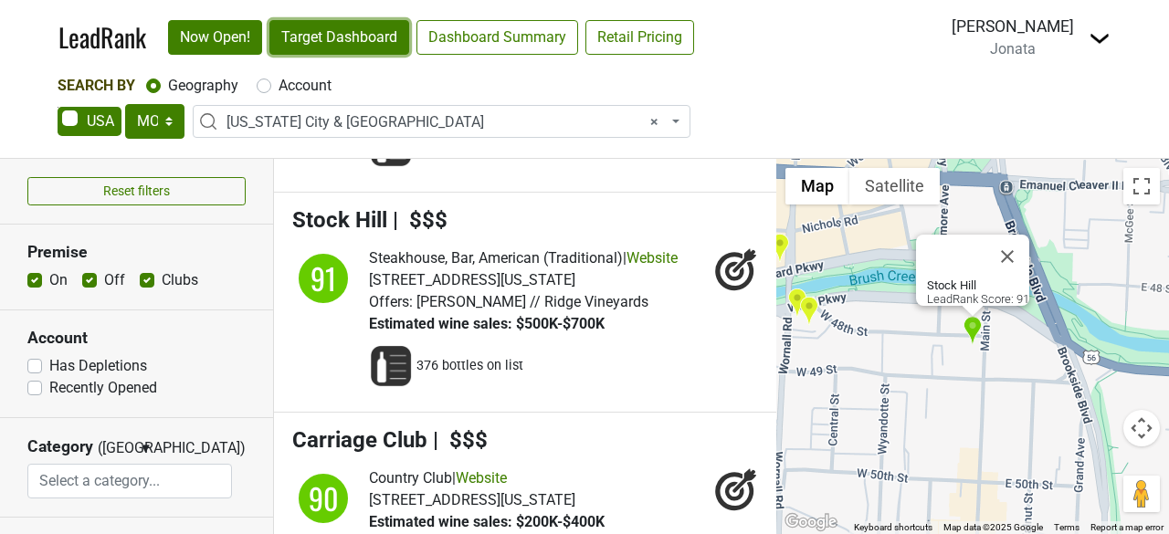
click at [347, 36] on link "Target Dashboard" at bounding box center [339, 37] width 140 height 35
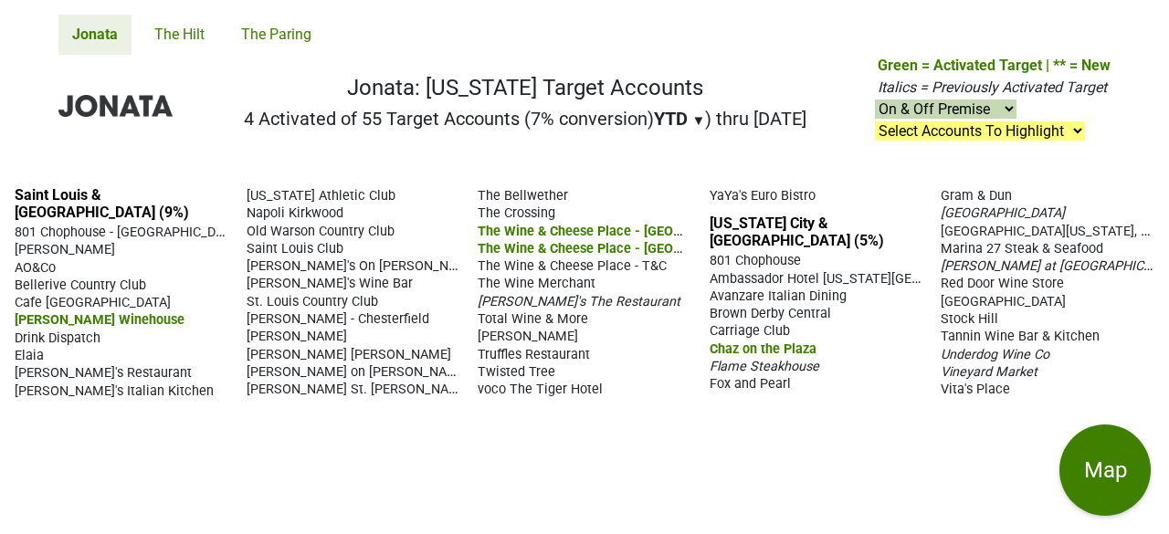
click at [966, 311] on span "Stock Hill" at bounding box center [969, 319] width 58 height 16
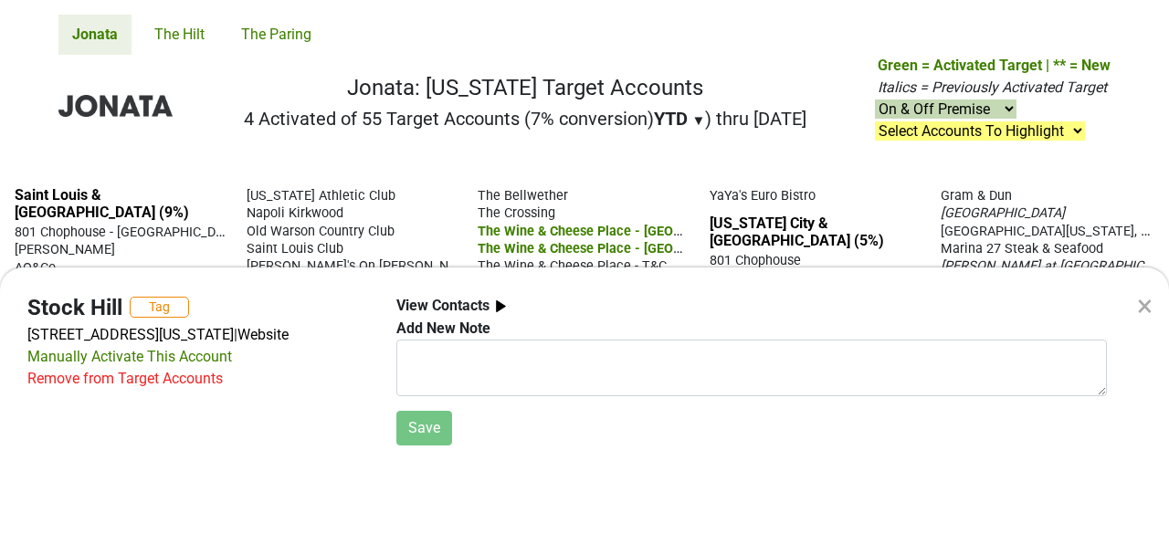
click at [897, 204] on div "× Stock Hill Tag 4800 Main St, Ste G 001, Kansas City, MO 64112 | Website Manua…" at bounding box center [584, 267] width 1169 height 534
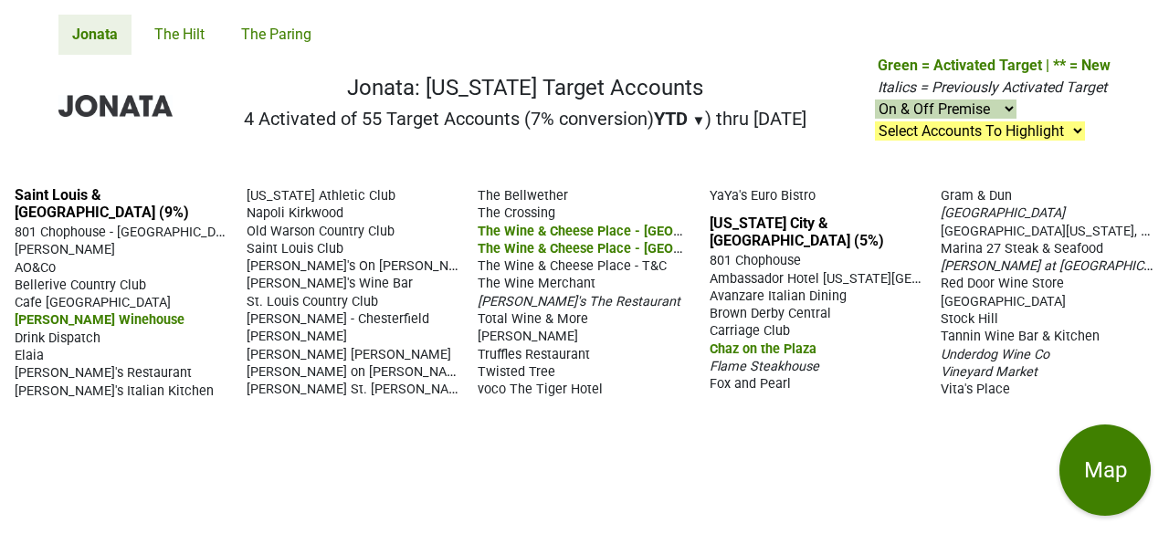
click at [968, 364] on span "Vineyard Market" at bounding box center [988, 372] width 97 height 16
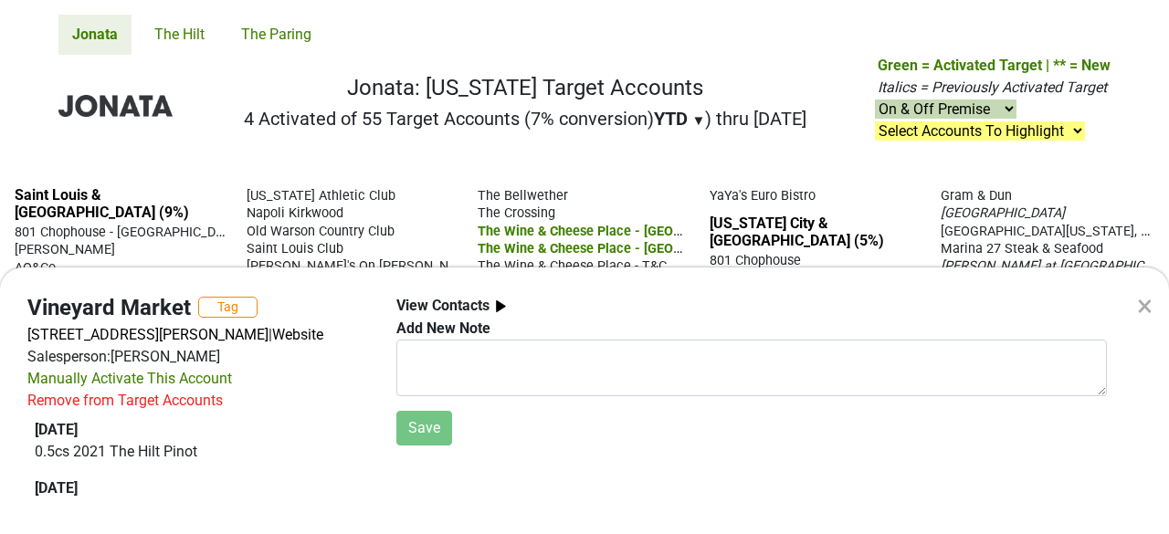
click at [929, 145] on div "× Vineyard Market Tag 1759 W State Hwy J, Ozark, MO 65721 | Website Salesperson…" at bounding box center [584, 267] width 1169 height 534
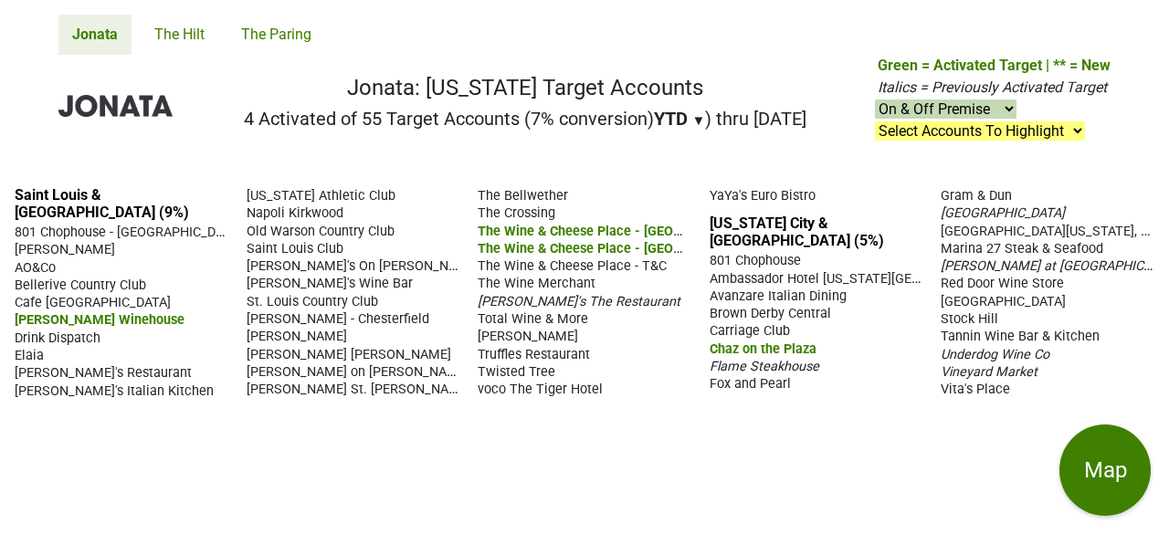
click at [1023, 257] on span "Pierpont's at Union Station" at bounding box center [1061, 265] width 243 height 17
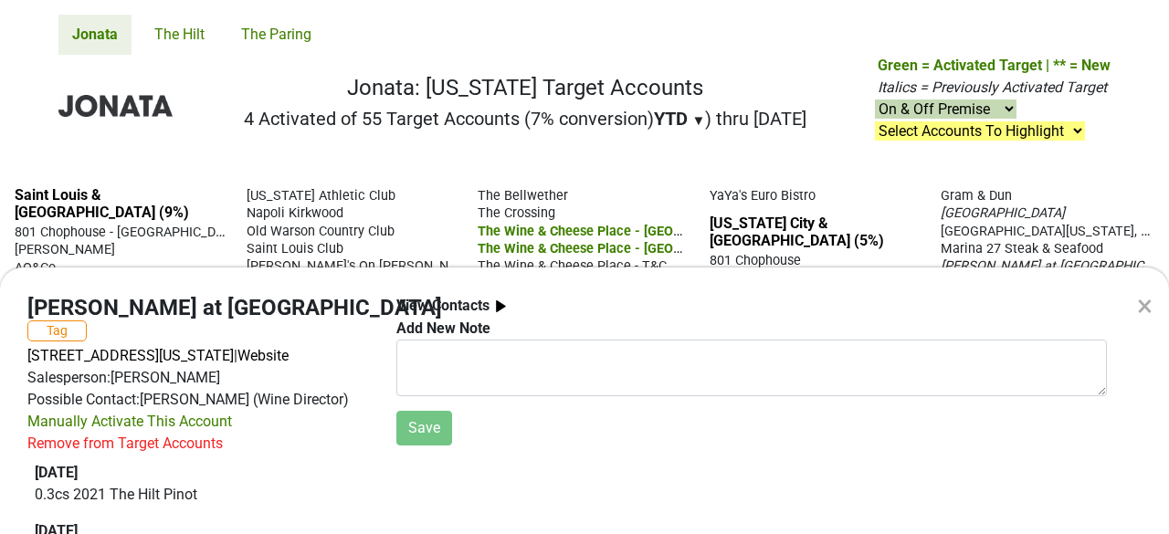
drag, startPoint x: 1139, startPoint y: 306, endPoint x: 1157, endPoint y: 110, distance: 196.2
click at [1157, 110] on div "× Pierpont's at Union Station Tag 30 W Pershing Rd, Kansas City, MO 64108 | Web…" at bounding box center [584, 267] width 1169 height 534
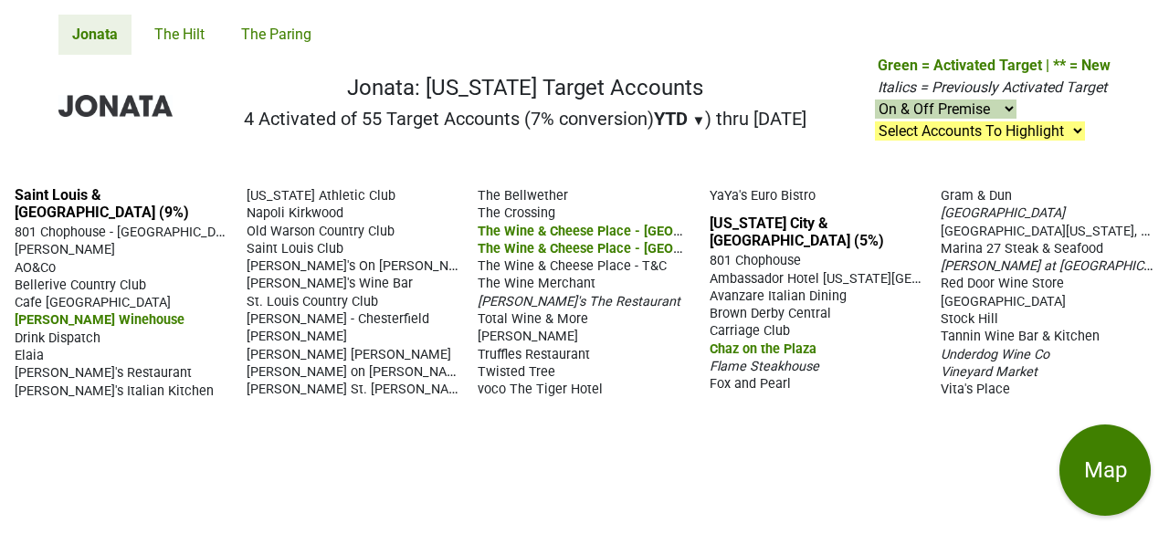
click at [967, 294] on span "Rye Plaza" at bounding box center [1002, 302] width 125 height 16
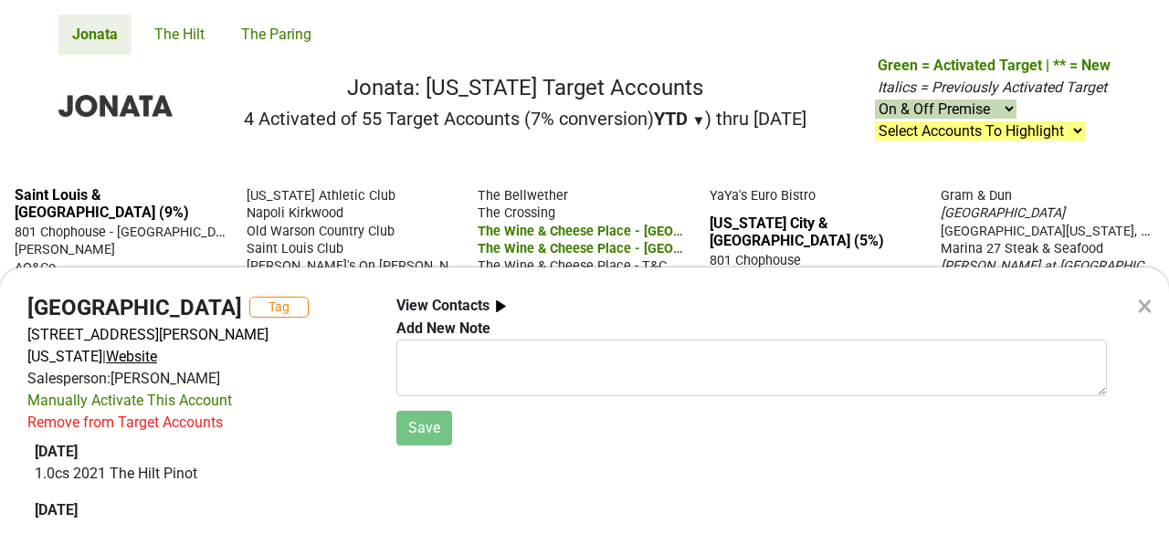
click at [106, 357] on span "Website" at bounding box center [131, 356] width 51 height 17
click at [1138, 299] on div "×" at bounding box center [1145, 306] width 16 height 44
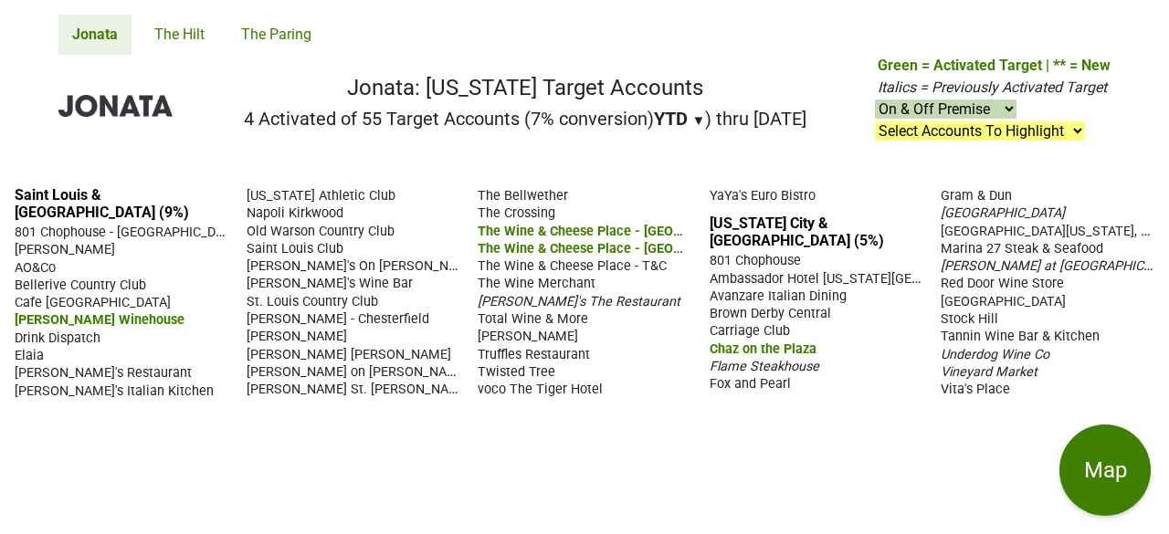
click at [754, 359] on span "Flame Steakhouse" at bounding box center [764, 367] width 110 height 16
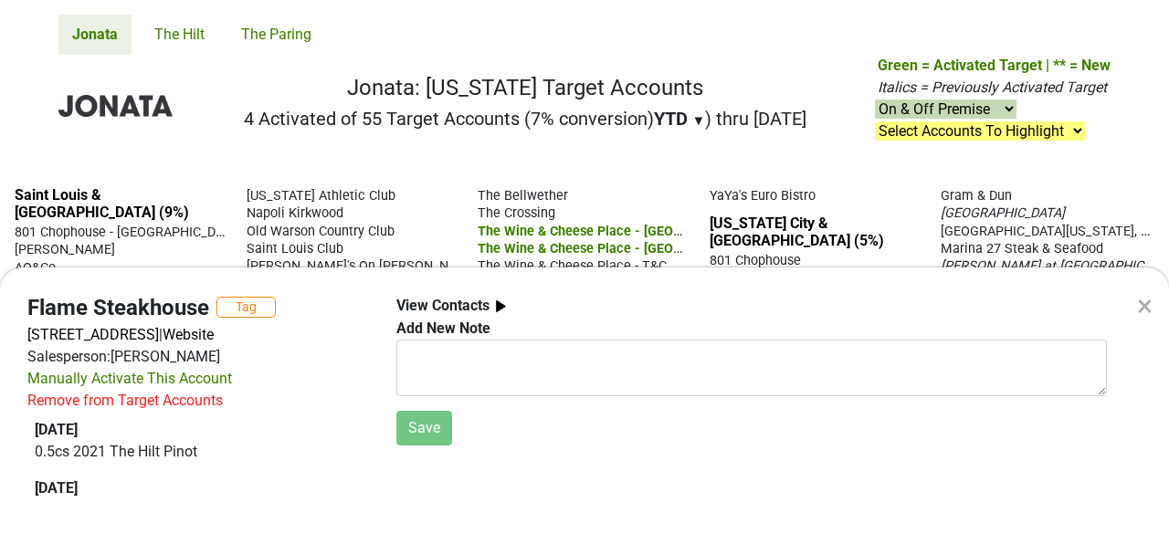
click at [1143, 306] on div "×" at bounding box center [1145, 306] width 16 height 44
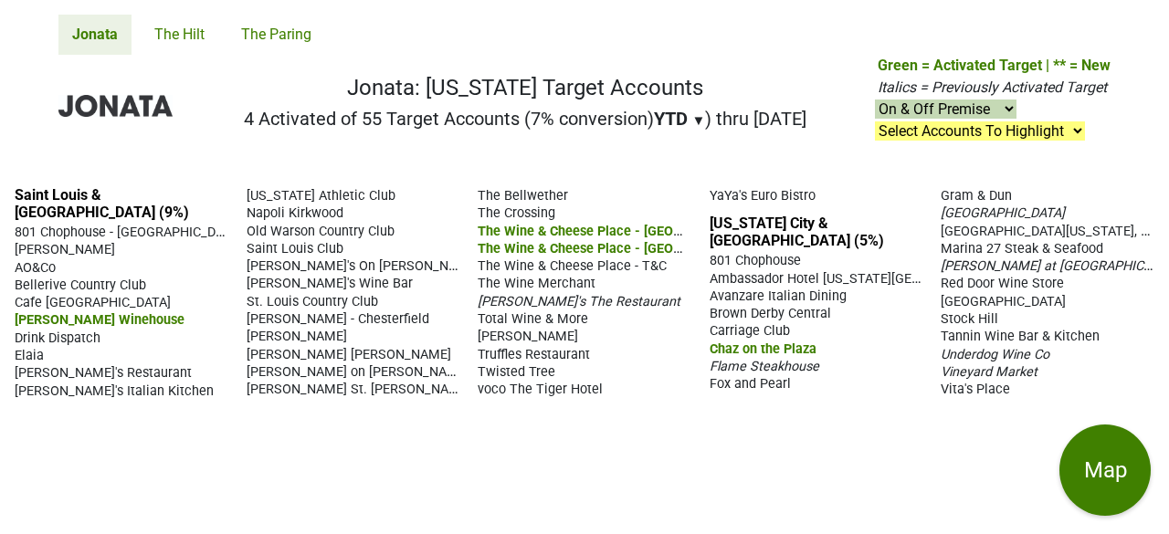
click at [940, 204] on span "Gram & Dun" at bounding box center [975, 196] width 71 height 16
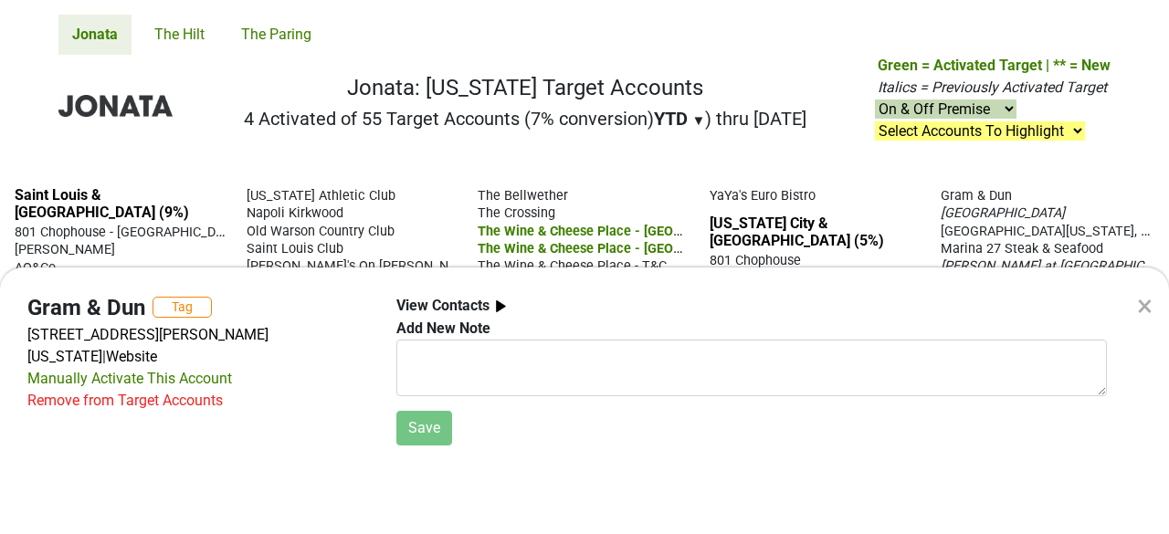
click at [1147, 307] on div "×" at bounding box center [1145, 306] width 16 height 44
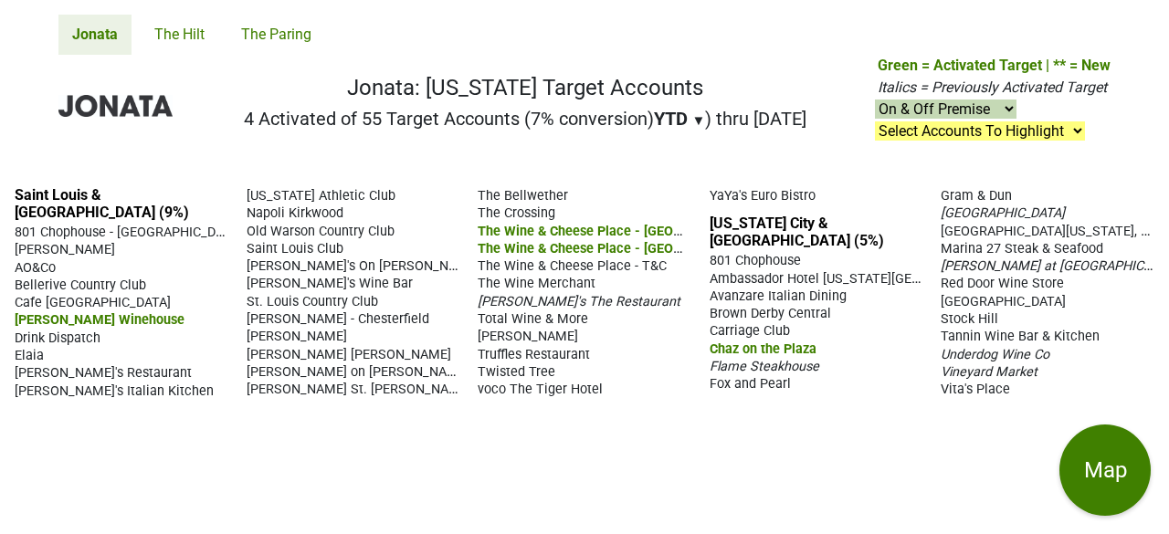
click at [758, 306] on span "Brown Derby Central" at bounding box center [769, 314] width 121 height 16
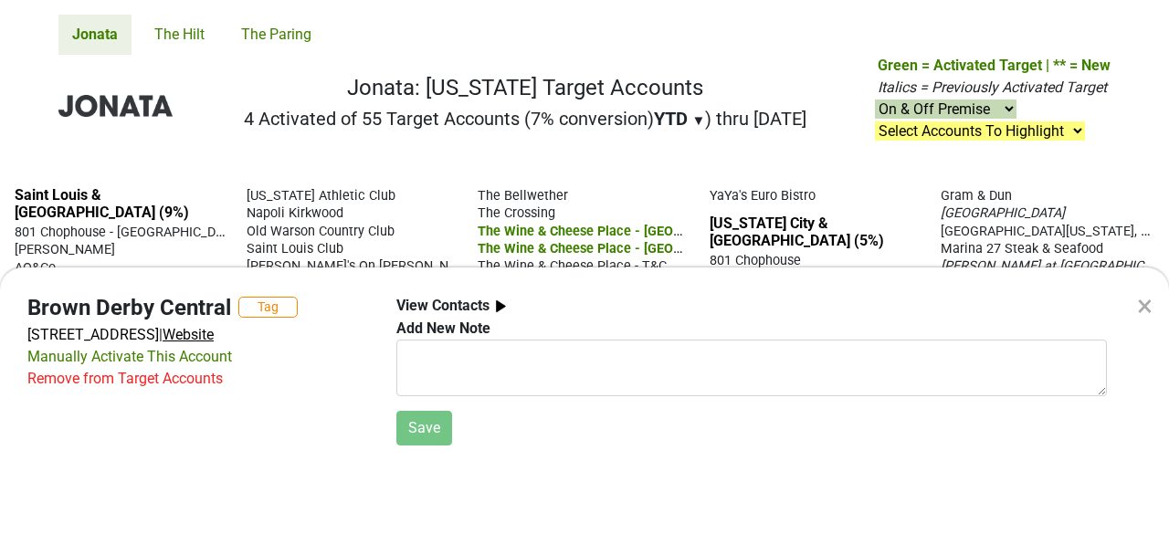
click at [163, 343] on span "Website" at bounding box center [188, 334] width 51 height 17
click at [1145, 308] on div "×" at bounding box center [1145, 306] width 16 height 44
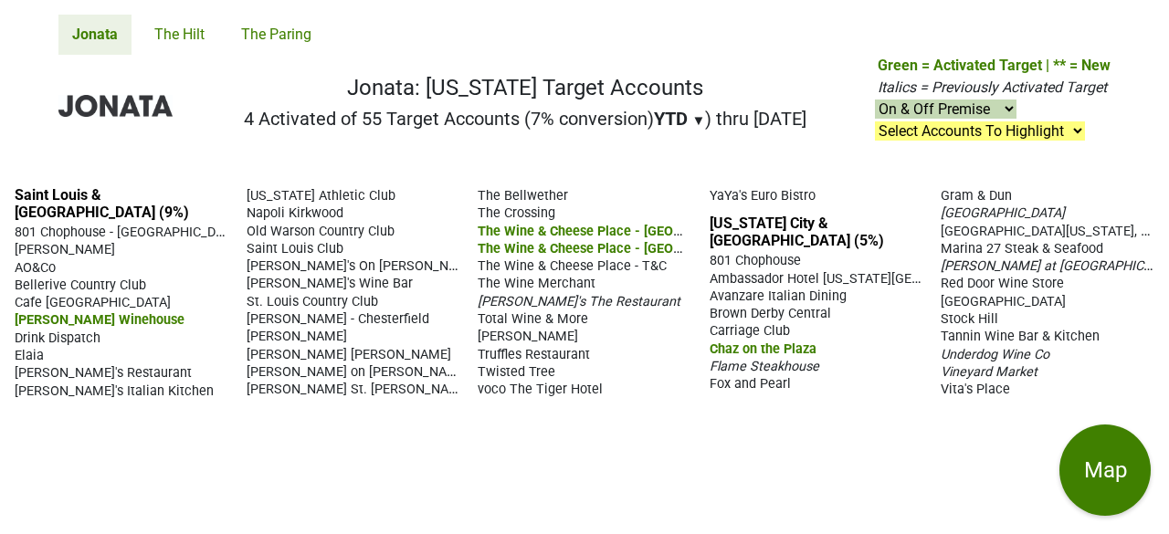
click at [754, 376] on span "Fox and Pearl" at bounding box center [749, 384] width 81 height 16
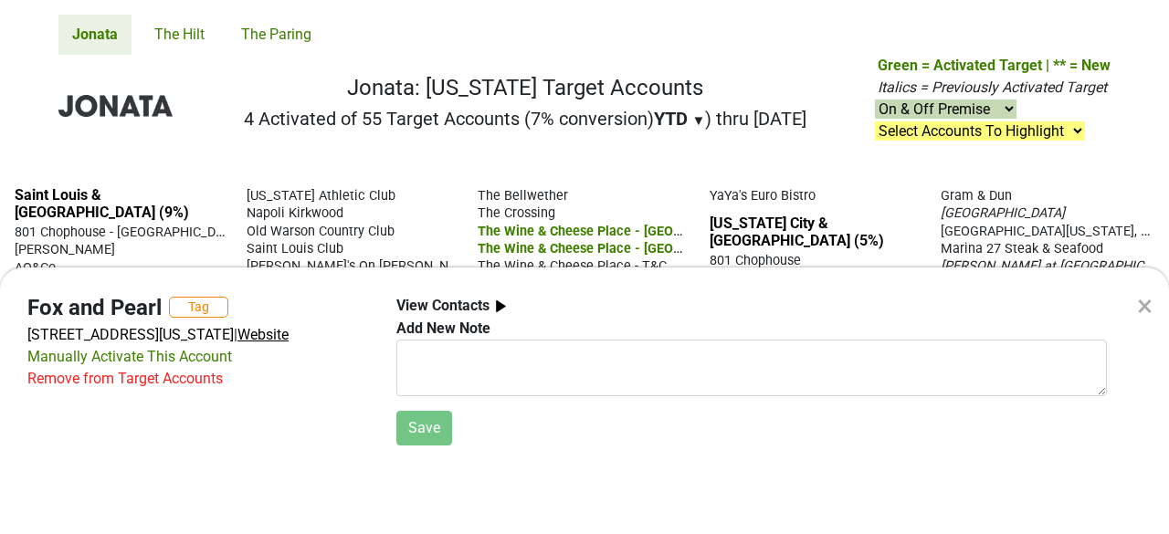
click at [289, 331] on span "Website" at bounding box center [262, 334] width 51 height 17
click at [1149, 310] on div "×" at bounding box center [1145, 306] width 16 height 44
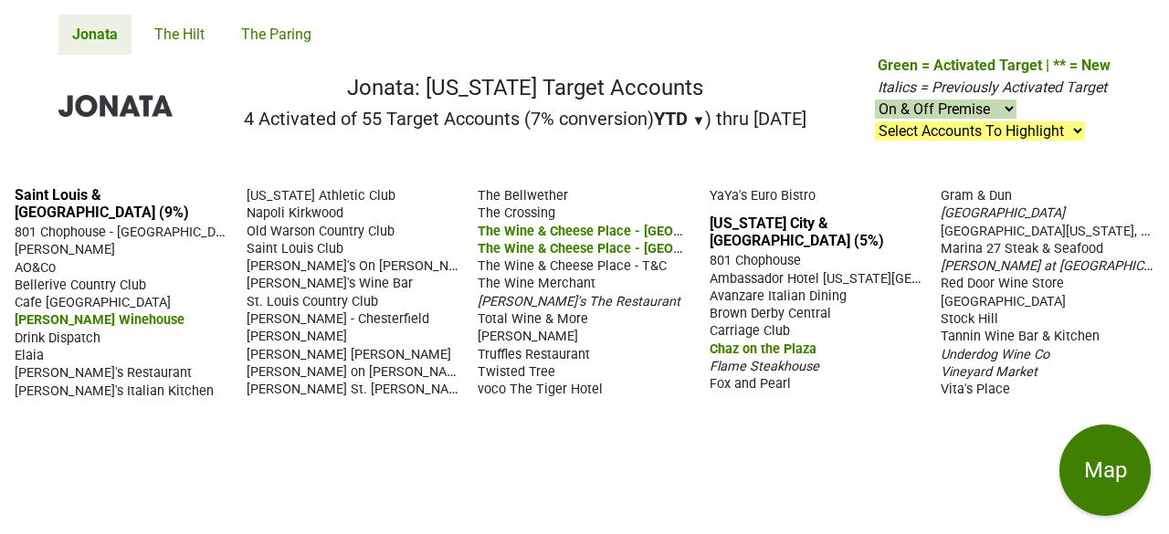
click at [767, 323] on span "Carriage Club" at bounding box center [749, 331] width 80 height 16
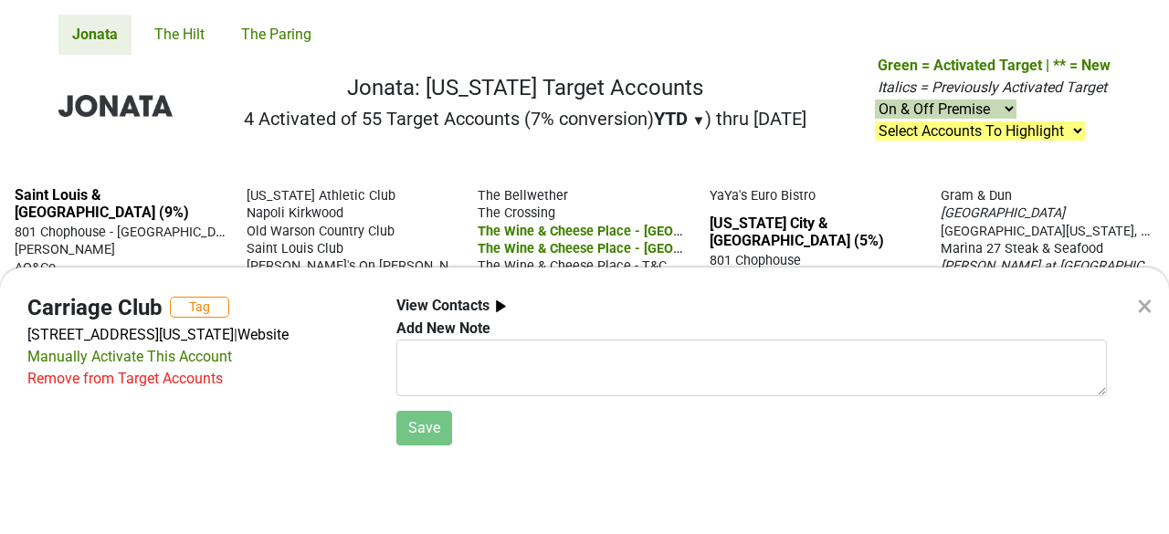
click at [1139, 304] on div "×" at bounding box center [1145, 306] width 16 height 44
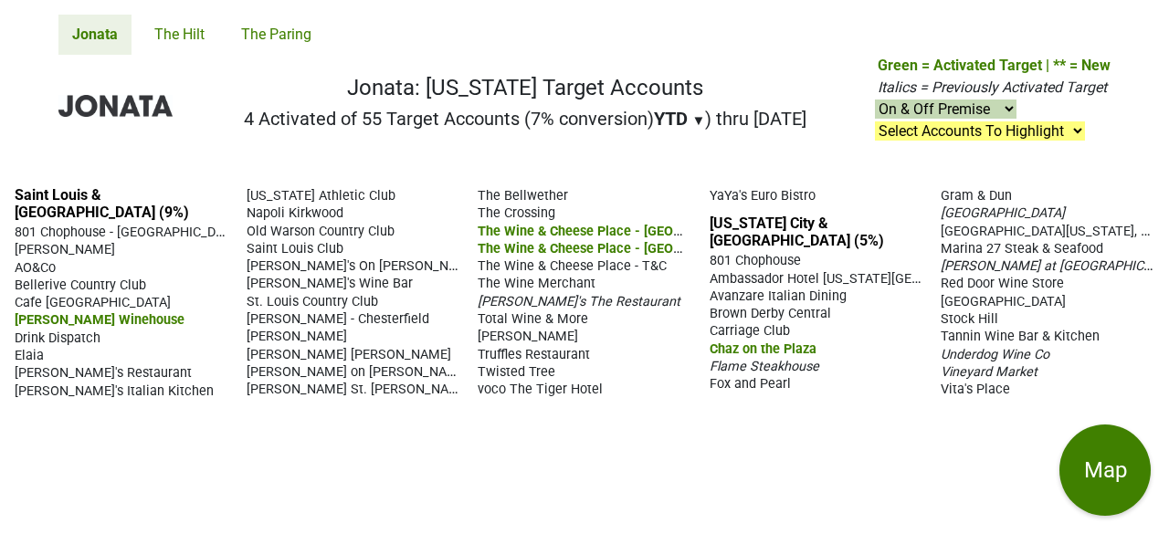
click at [787, 341] on span "Chaz on the Plaza" at bounding box center [762, 349] width 107 height 16
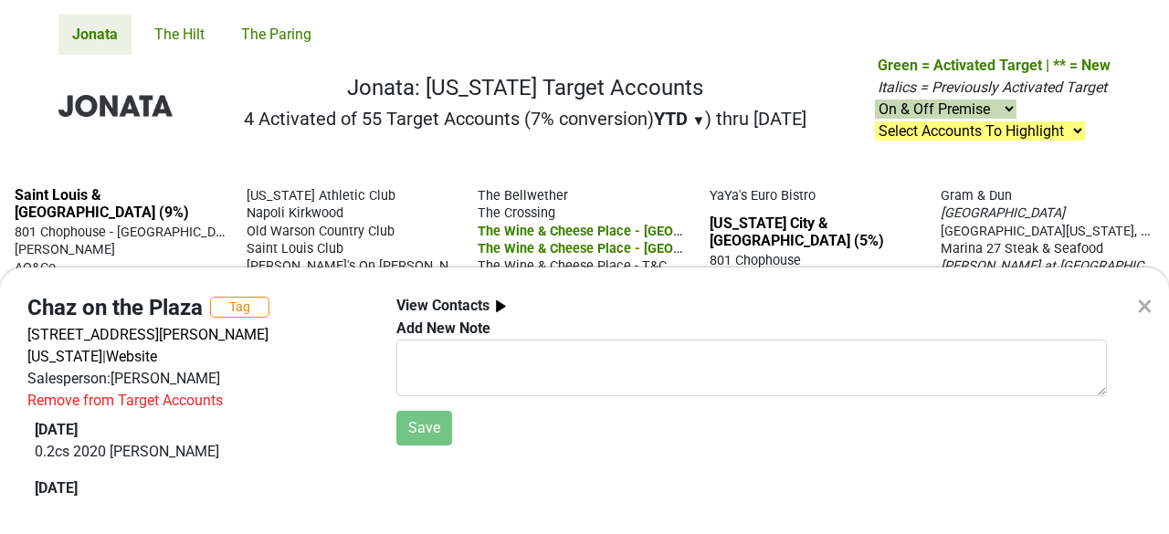
click at [1145, 308] on div "×" at bounding box center [1145, 306] width 16 height 44
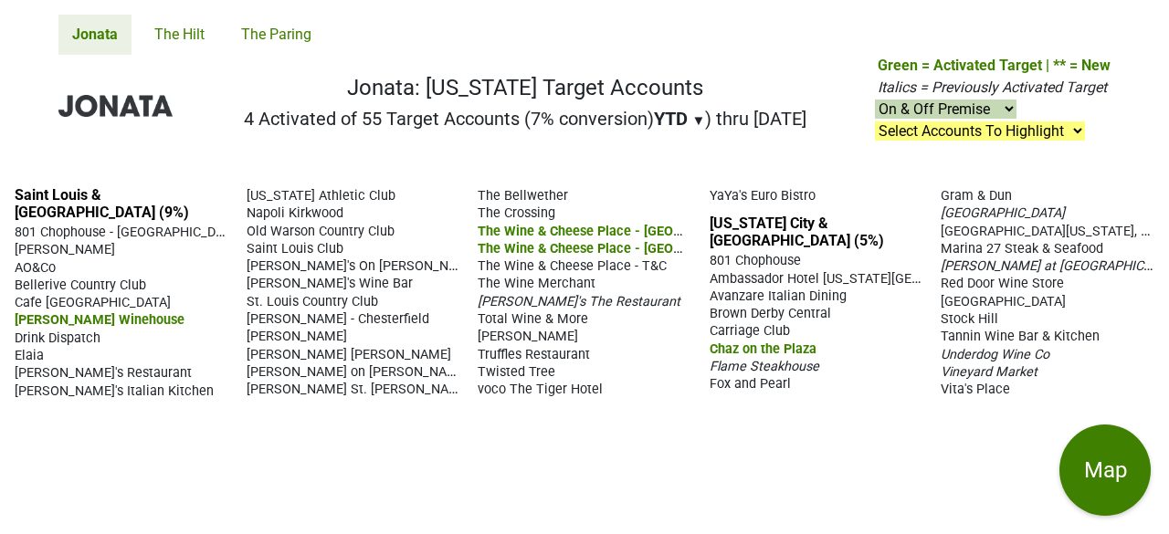
click at [784, 341] on span "Chaz on the Plaza" at bounding box center [762, 349] width 107 height 16
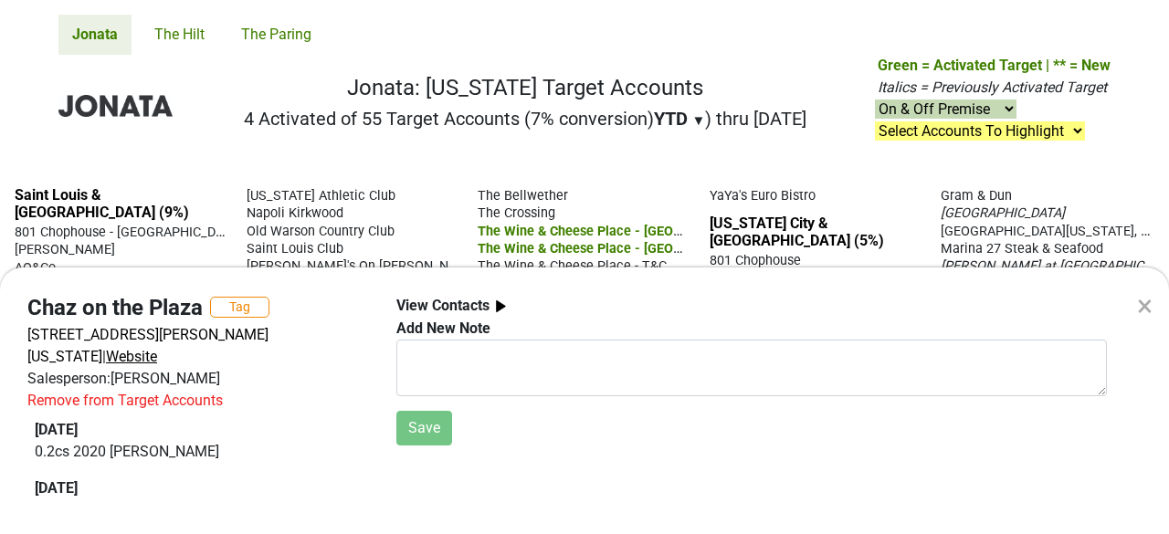
click at [157, 348] on span "Website" at bounding box center [131, 356] width 51 height 17
click at [1141, 310] on div "×" at bounding box center [1145, 306] width 16 height 44
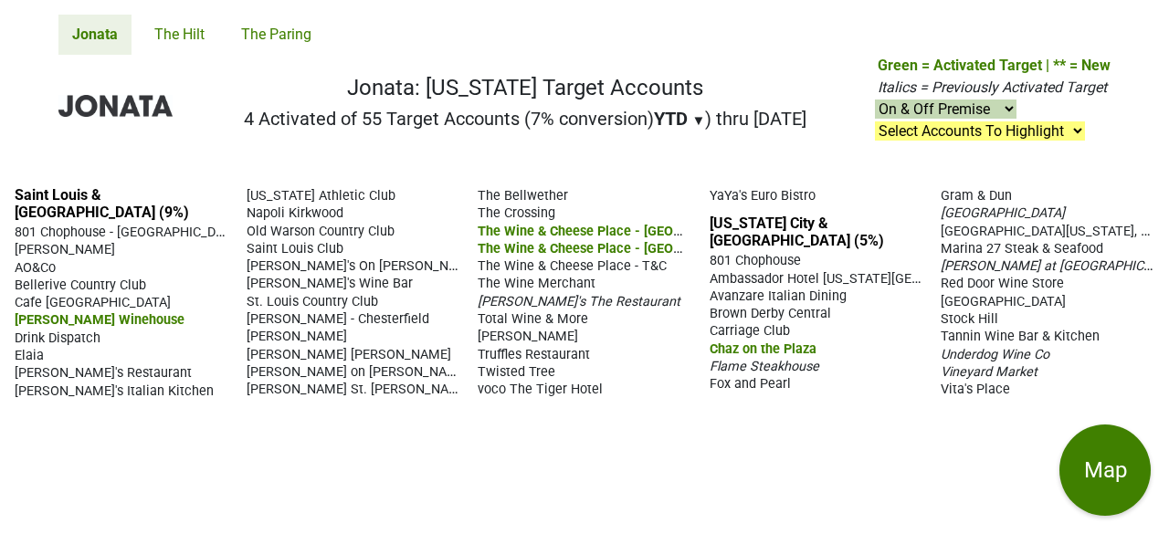
click at [964, 294] on span "Rye Plaza" at bounding box center [1002, 302] width 125 height 16
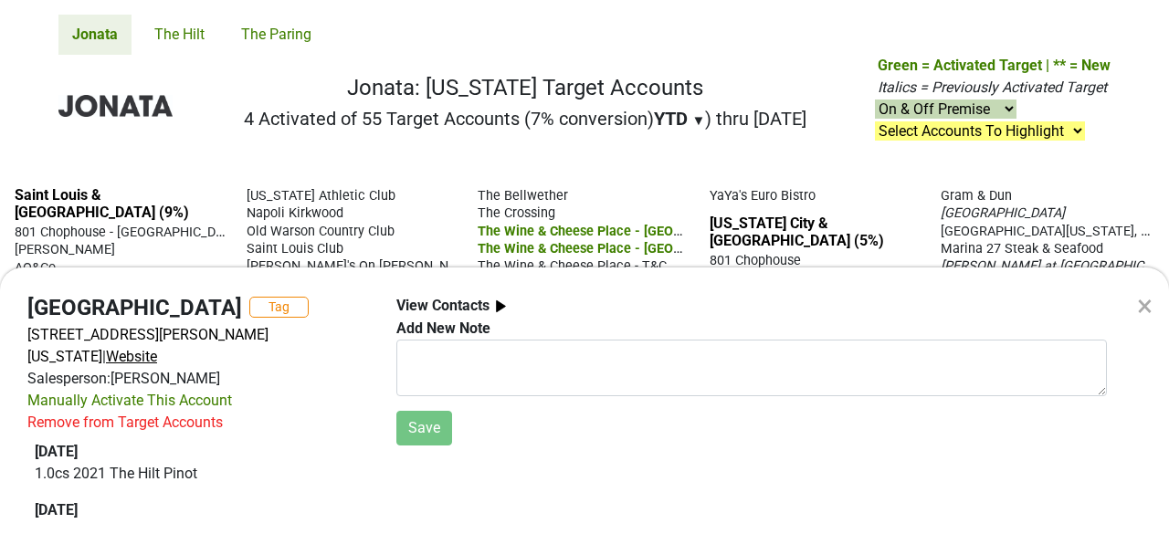
click at [106, 350] on span "Website" at bounding box center [131, 356] width 51 height 17
click at [1145, 309] on div "×" at bounding box center [1145, 306] width 16 height 44
